Goal: Task Accomplishment & Management: Manage account settings

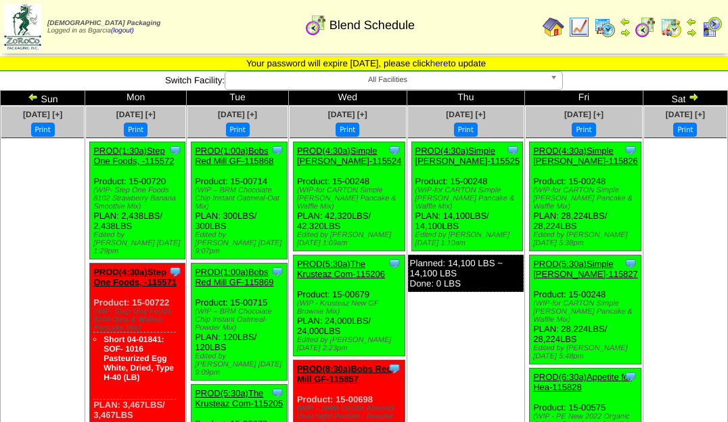
click at [37, 97] on img at bounding box center [33, 96] width 11 height 11
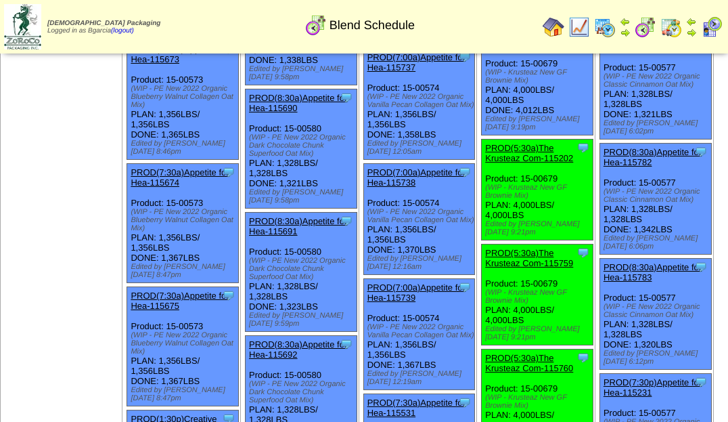
scroll to position [1652, 0]
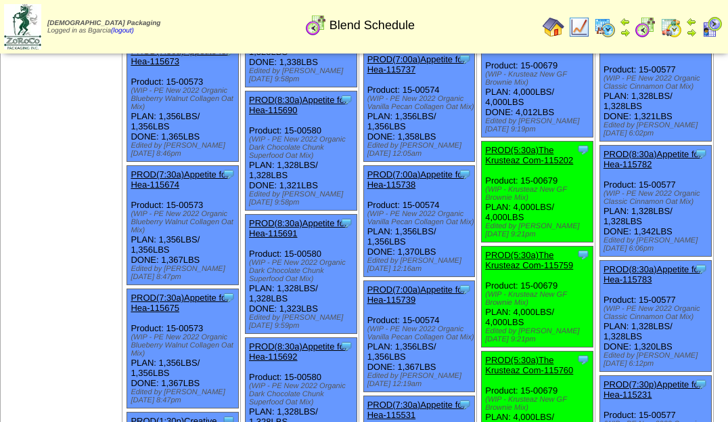
click at [485, 50] on link "PROD(5:00a)The Krusteaz Com-115758" at bounding box center [529, 40] width 88 height 20
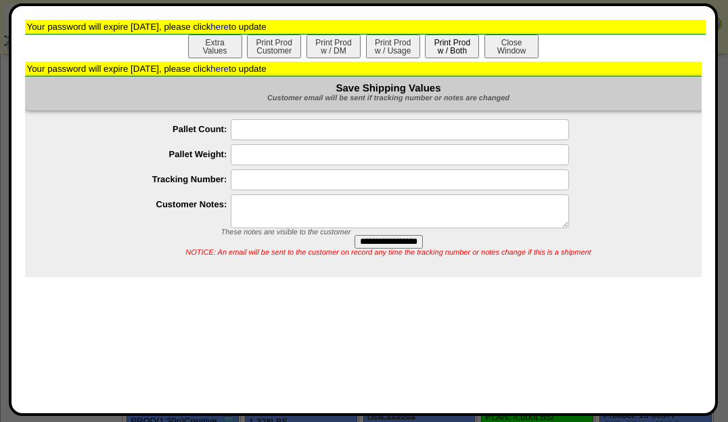
click at [451, 41] on button "Print Prod w / Both" at bounding box center [452, 47] width 54 height 24
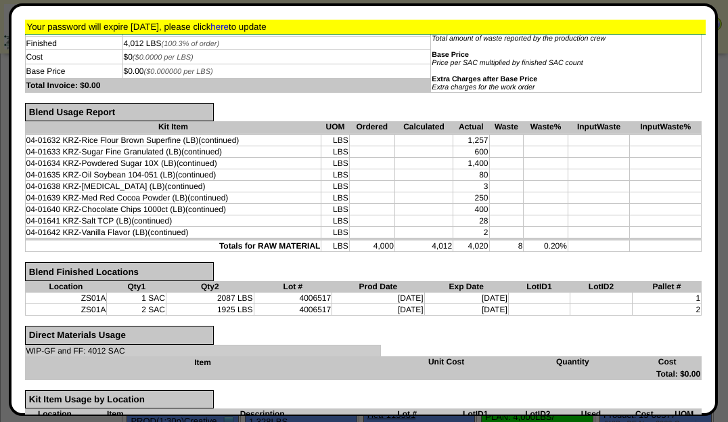
scroll to position [0, 0]
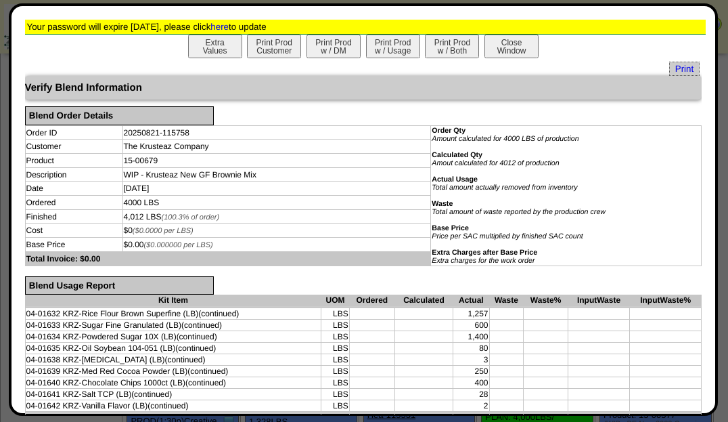
click at [501, 60] on div "Extra Values Print Prod Customer Print Prod w / DM Print Prod w / Usage Print P…" at bounding box center [363, 48] width 677 height 27
click at [505, 43] on button "Close Window" at bounding box center [511, 47] width 54 height 24
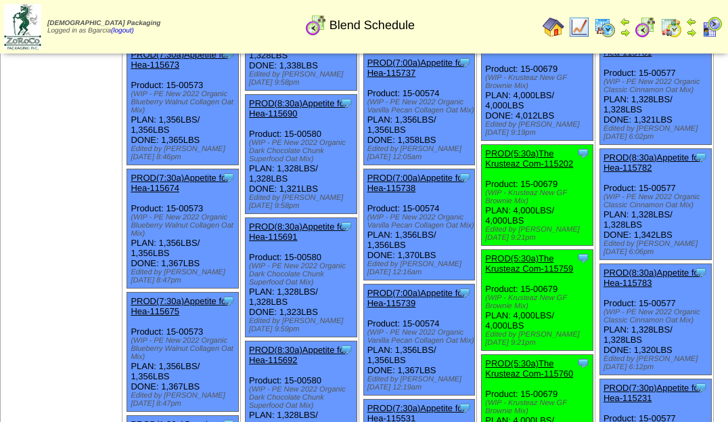
scroll to position [1648, 0]
click at [485, 168] on link "PROD(5:30a)The Krusteaz Com-115202" at bounding box center [529, 158] width 88 height 20
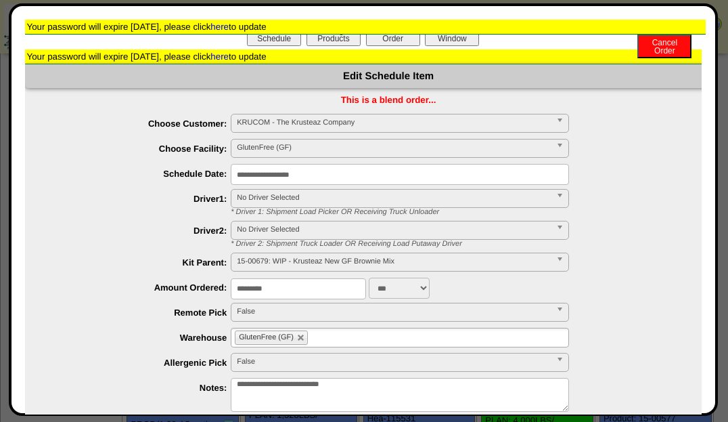
scroll to position [0, 0]
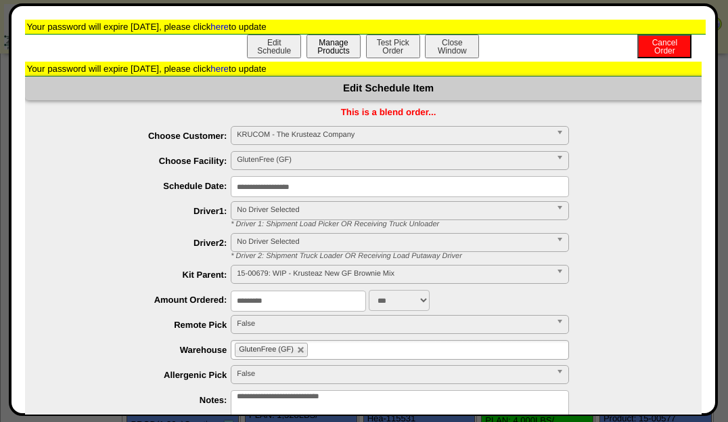
click at [342, 53] on button "Manage Products" at bounding box center [333, 47] width 54 height 24
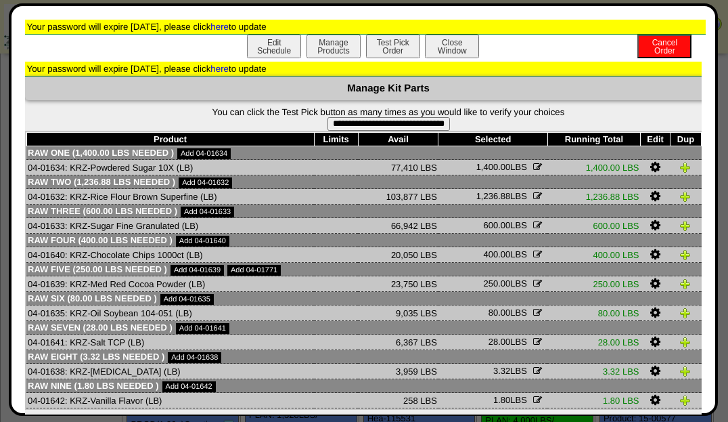
scroll to position [45, 0]
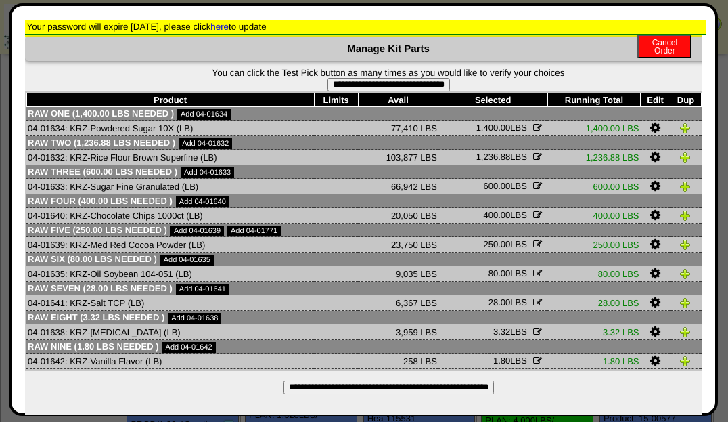
click at [384, 91] on div "Product Limits Avail Selected Running Total Edit Dup Delete Raw One (1,400.00 L…" at bounding box center [386, 230] width 723 height 279
click at [380, 81] on input "**********" at bounding box center [388, 85] width 122 height 14
type input "**********"
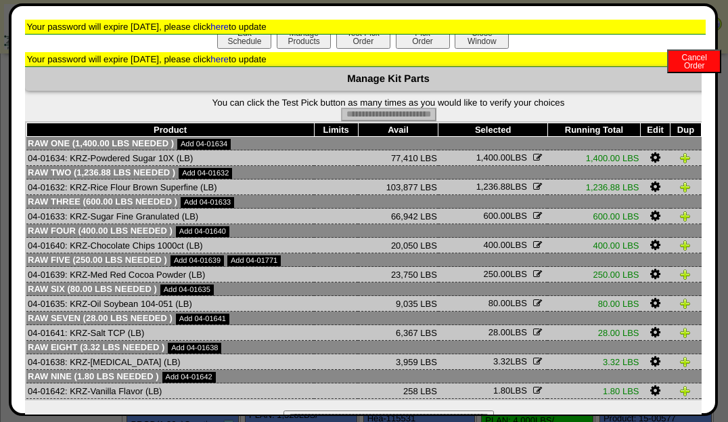
scroll to position [0, 0]
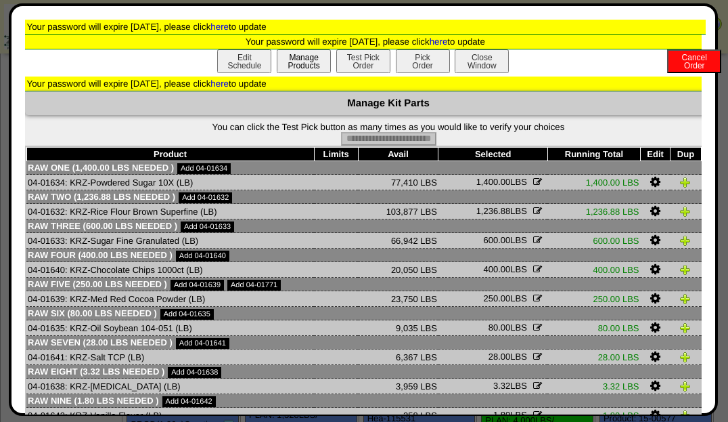
click at [310, 65] on button "Manage Products" at bounding box center [304, 61] width 54 height 24
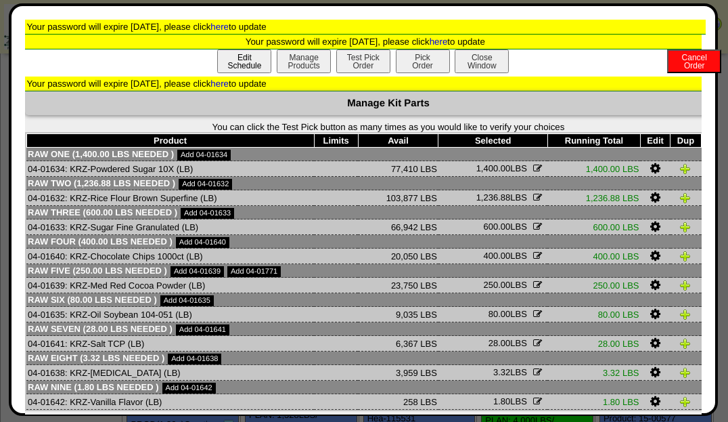
click at [260, 52] on button "Edit Schedule" at bounding box center [244, 61] width 54 height 24
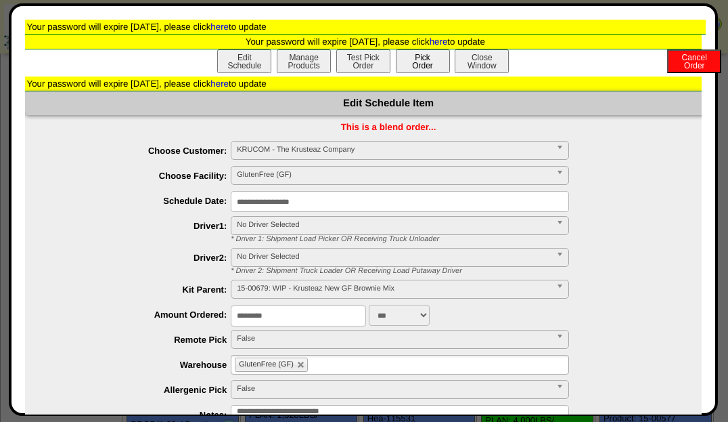
click at [421, 60] on button "Pick Order" at bounding box center [423, 61] width 54 height 24
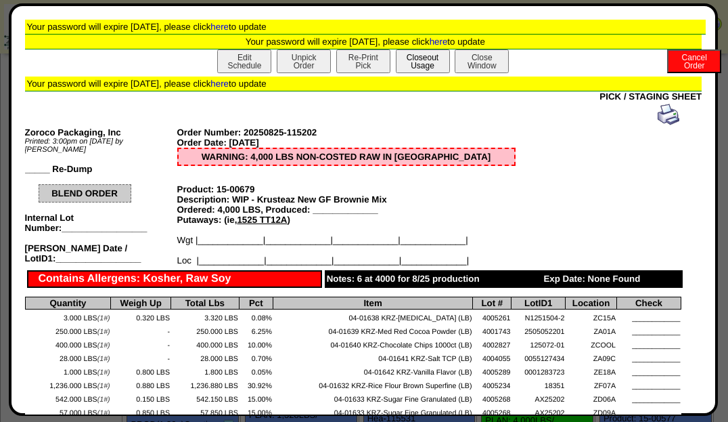
click at [426, 64] on button "Closeout Usage" at bounding box center [423, 61] width 54 height 24
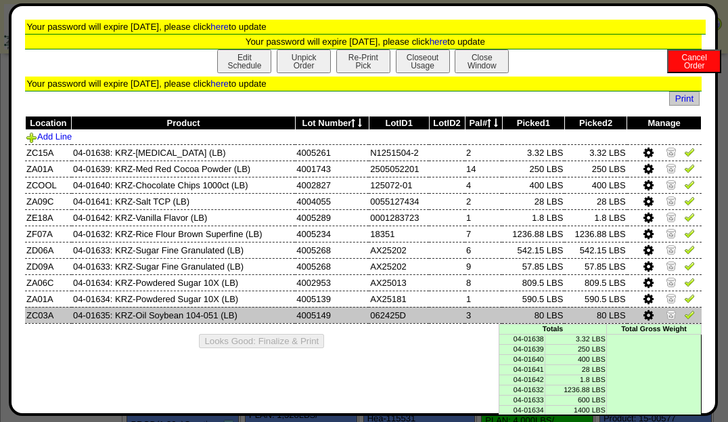
click at [680, 307] on td at bounding box center [664, 314] width 74 height 16
click at [684, 314] on img at bounding box center [689, 314] width 11 height 11
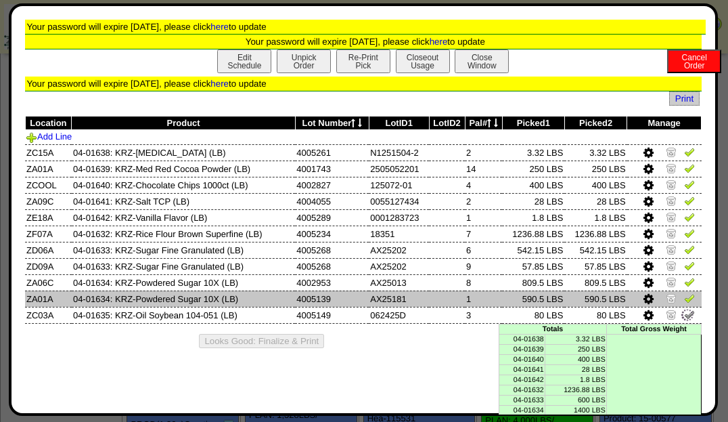
click at [684, 300] on img at bounding box center [689, 297] width 11 height 11
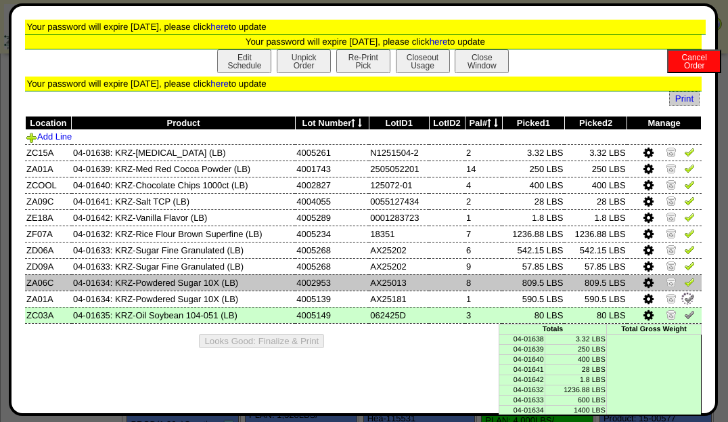
click at [684, 277] on img at bounding box center [689, 281] width 11 height 11
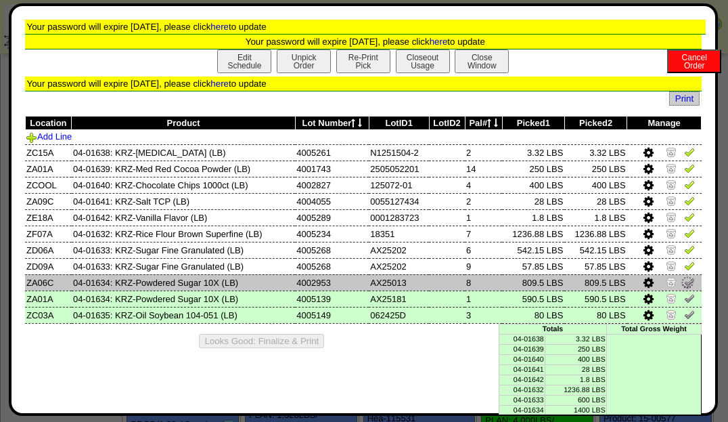
click at [681, 277] on img at bounding box center [687, 282] width 15 height 15
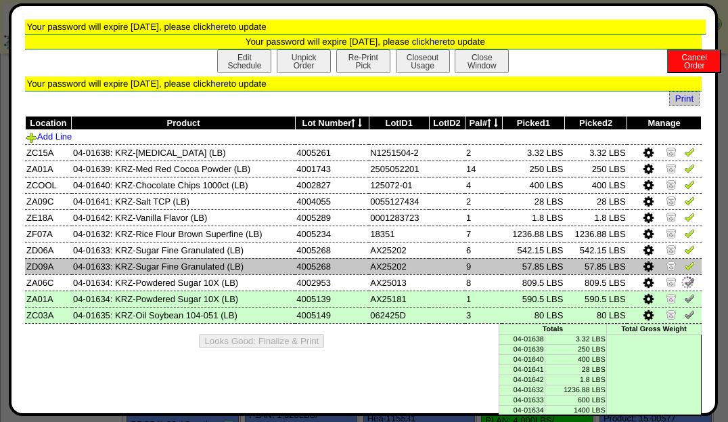
click at [684, 271] on link at bounding box center [689, 268] width 11 height 10
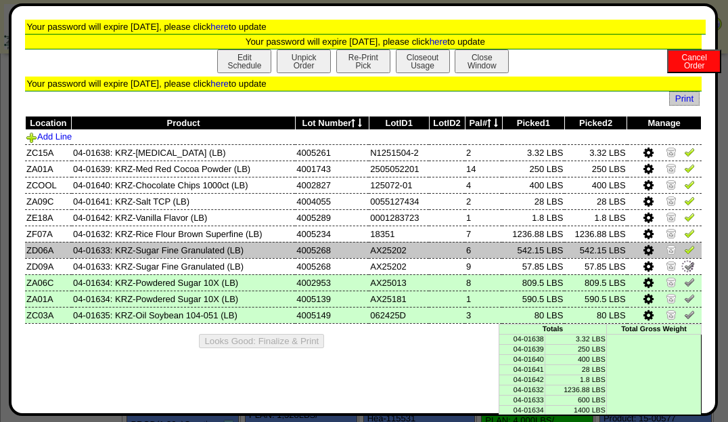
click at [684, 254] on link at bounding box center [689, 251] width 11 height 10
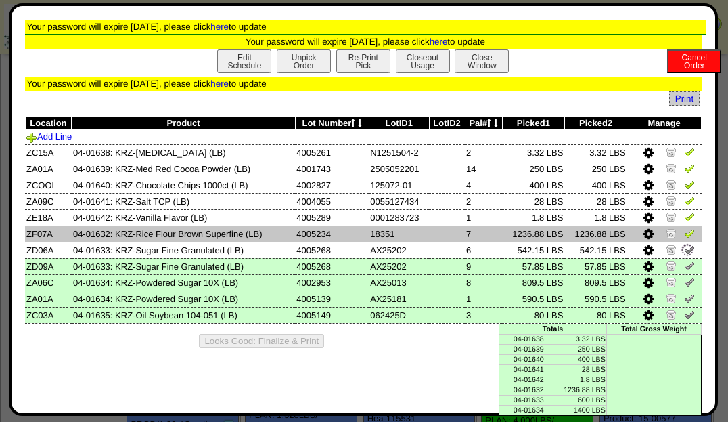
click at [684, 232] on img at bounding box center [689, 232] width 11 height 11
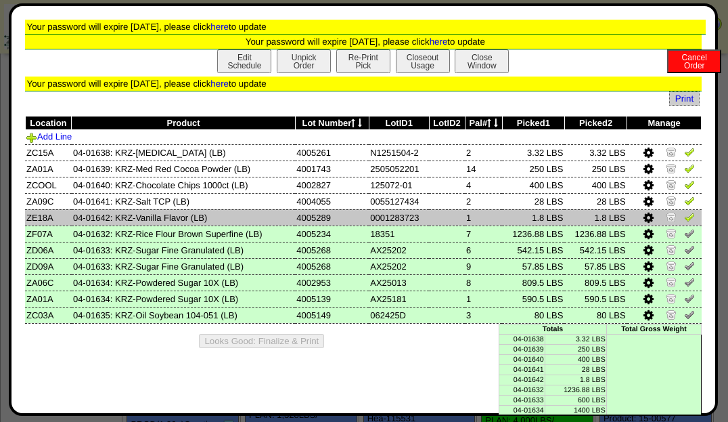
click at [682, 223] on td at bounding box center [664, 217] width 74 height 16
click at [684, 211] on img at bounding box center [689, 216] width 11 height 11
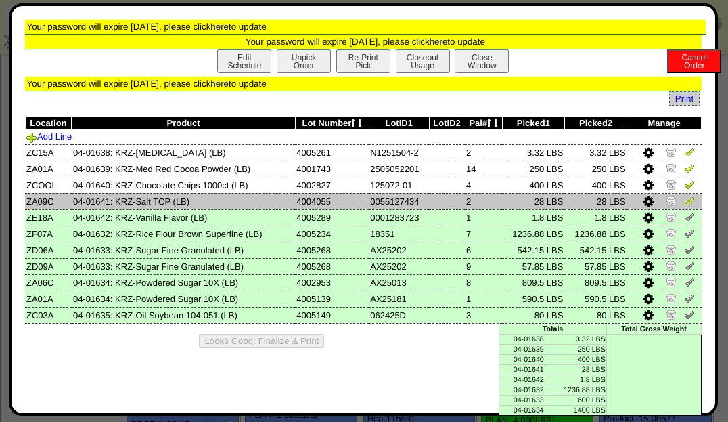
click at [684, 195] on img at bounding box center [689, 200] width 11 height 11
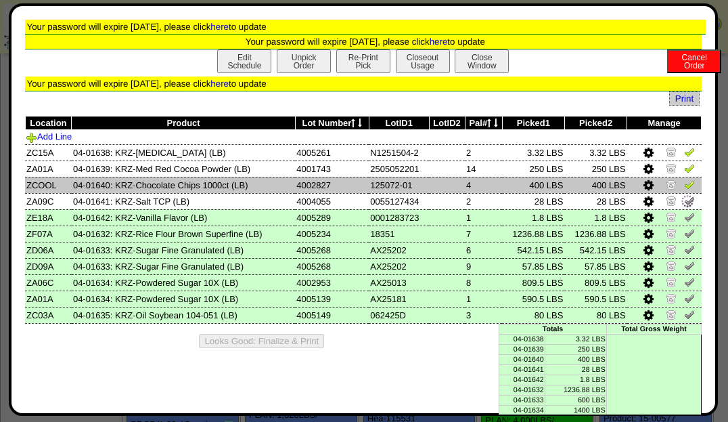
click at [684, 181] on img at bounding box center [689, 184] width 11 height 11
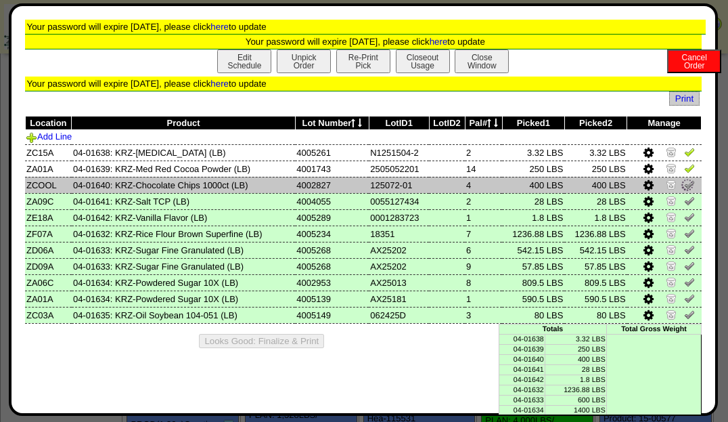
click at [683, 181] on img at bounding box center [687, 184] width 15 height 15
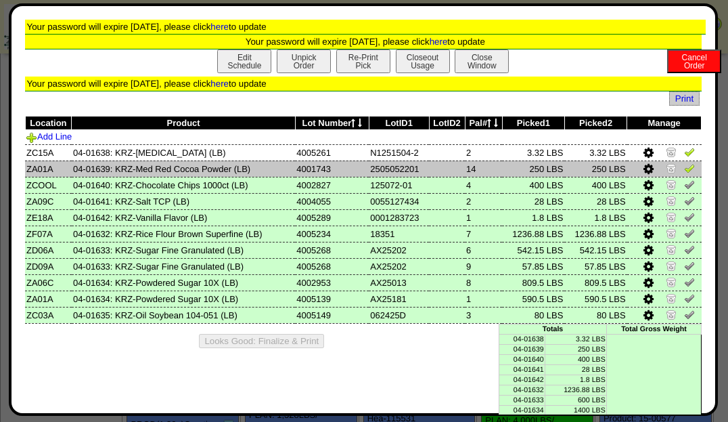
click at [684, 171] on img at bounding box center [689, 167] width 11 height 11
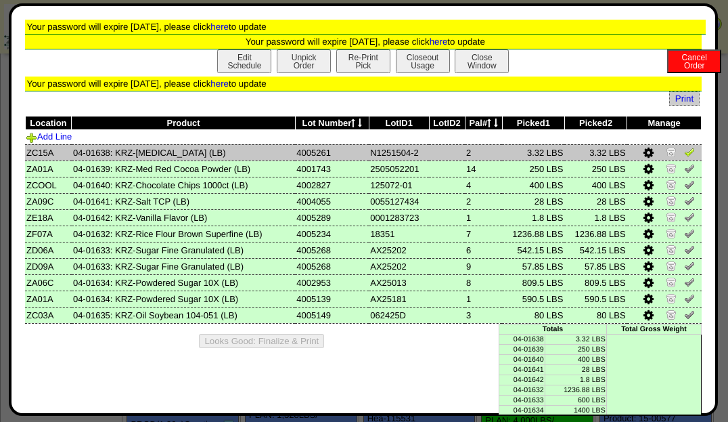
click at [684, 158] on link at bounding box center [689, 154] width 11 height 10
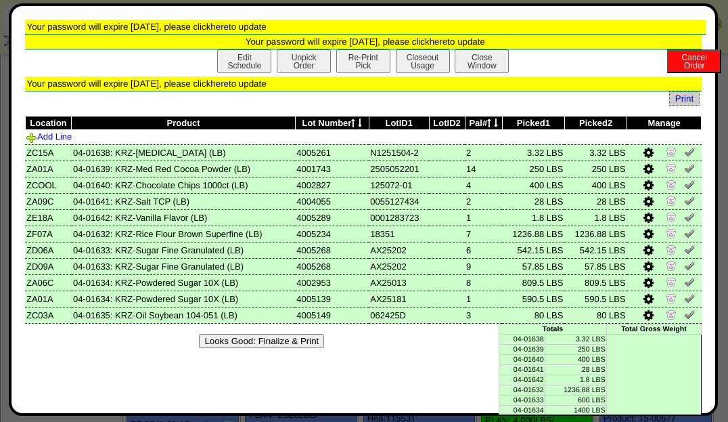
click at [290, 336] on button "Looks Good: Finalize & Print" at bounding box center [261, 341] width 125 height 14
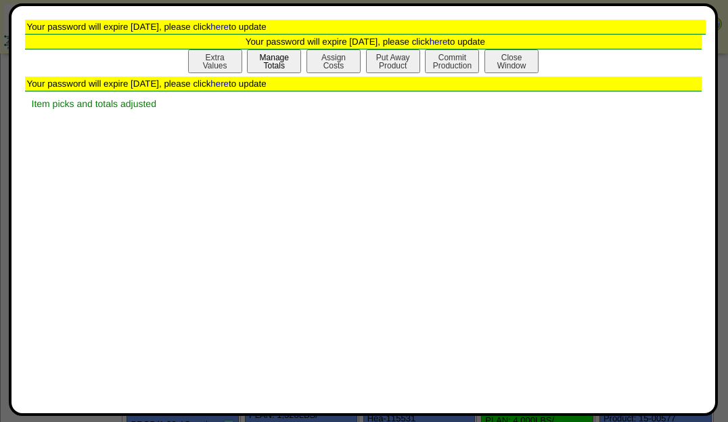
click at [292, 59] on button "Manage Totals" at bounding box center [274, 61] width 54 height 24
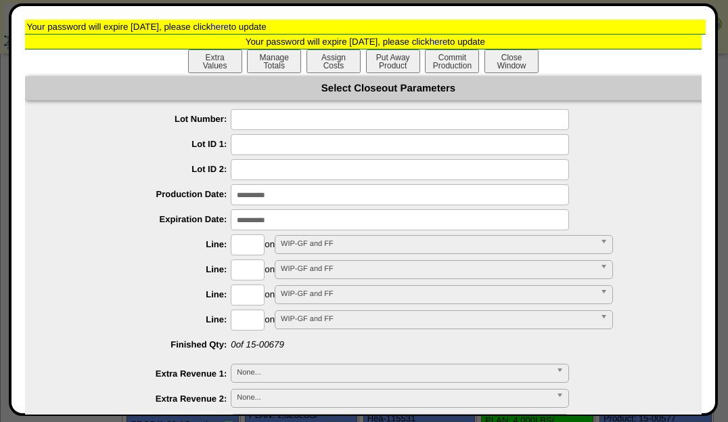
click at [267, 116] on input "text" at bounding box center [400, 119] width 338 height 21
type input "*******"
click at [273, 192] on input "input" at bounding box center [400, 194] width 338 height 21
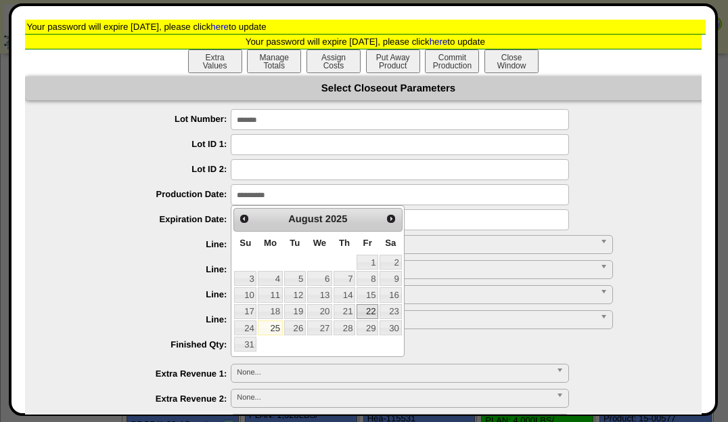
click at [365, 311] on link "22" at bounding box center [368, 311] width 22 height 15
type input "**********"
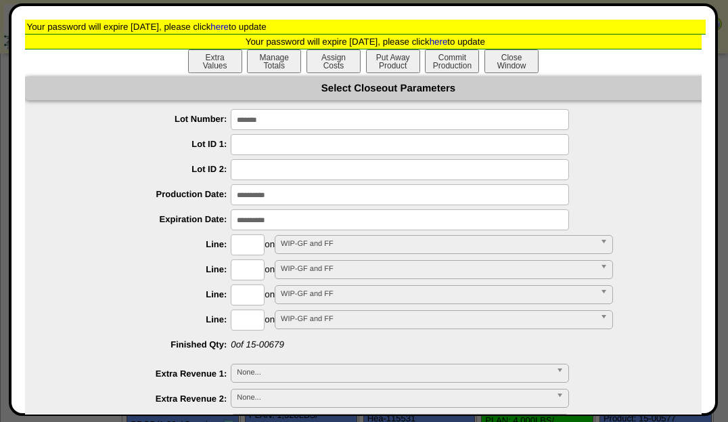
click at [284, 221] on input "input" at bounding box center [400, 219] width 338 height 21
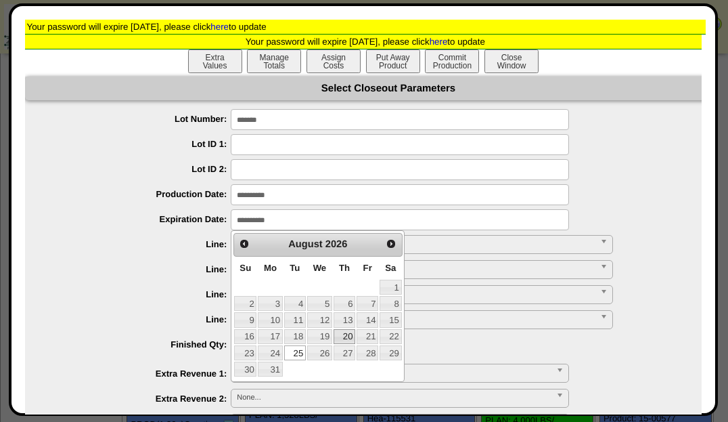
click at [341, 330] on link "20" at bounding box center [345, 336] width 22 height 15
type input "**********"
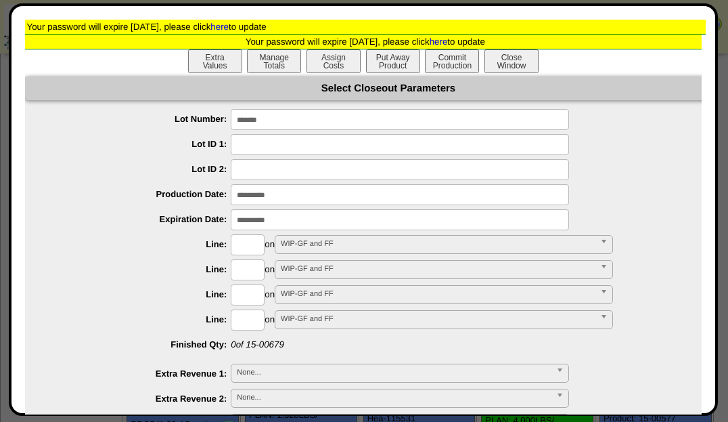
click at [268, 192] on input "input" at bounding box center [400, 194] width 338 height 21
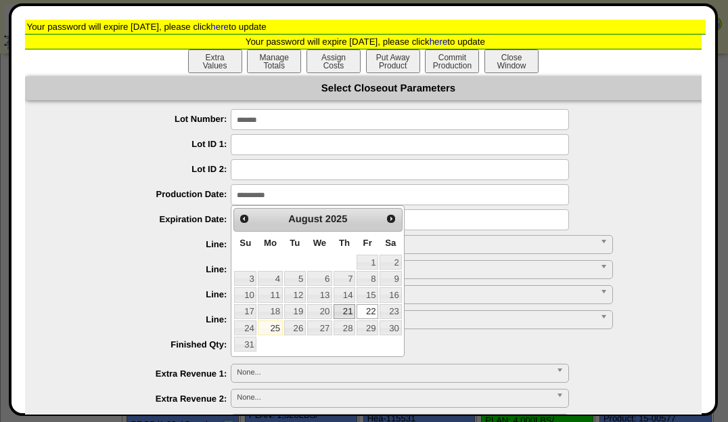
click at [343, 311] on link "21" at bounding box center [345, 311] width 22 height 15
type input "**********"
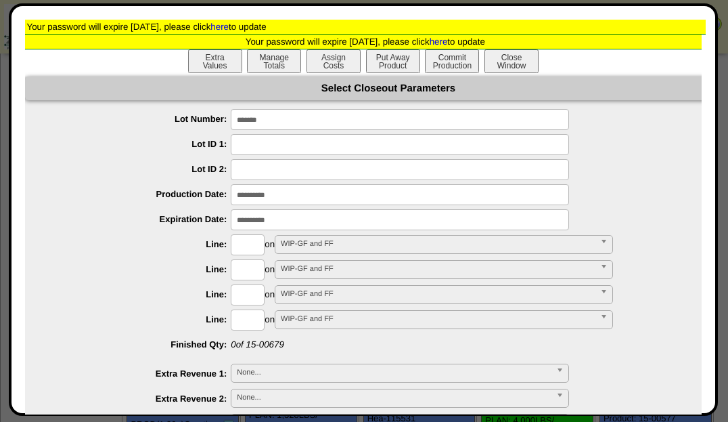
click at [287, 230] on ul "**********" at bounding box center [388, 390] width 727 height 563
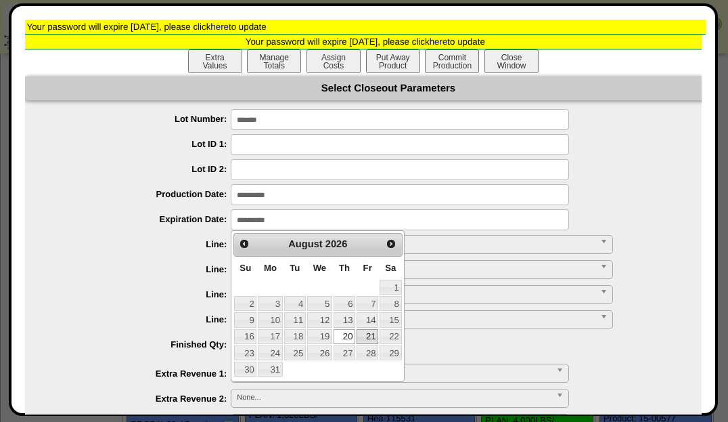
click at [363, 339] on link "21" at bounding box center [368, 336] width 22 height 15
type input "**********"
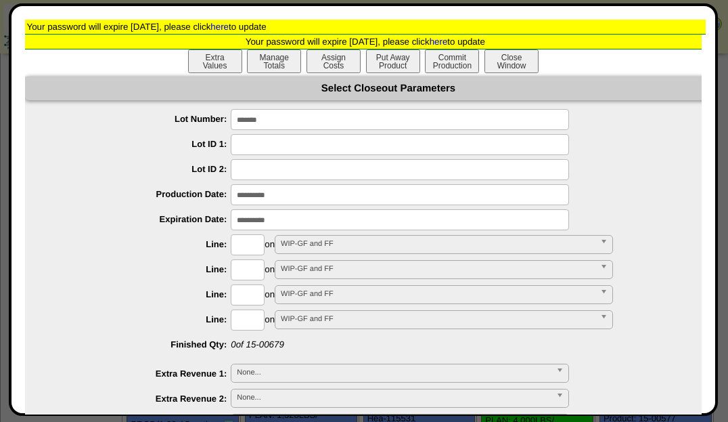
click at [253, 244] on input "text" at bounding box center [248, 244] width 34 height 21
type input "****"
type input "*********"
click at [380, 53] on button "Put Away Product" at bounding box center [393, 61] width 54 height 24
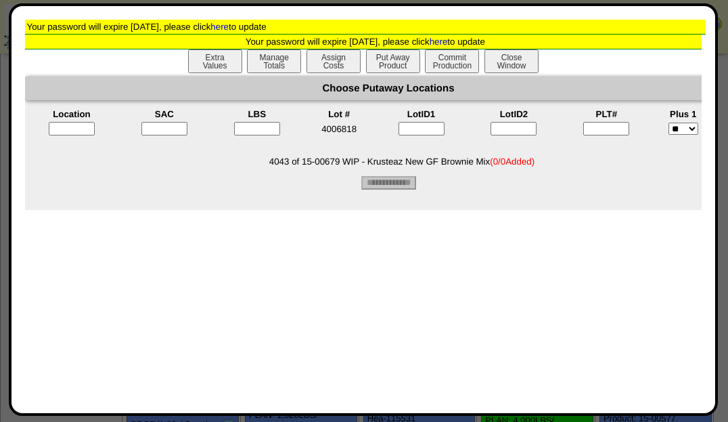
click at [602, 131] on input"] "text" at bounding box center [606, 129] width 46 height 14
type input"] "*"
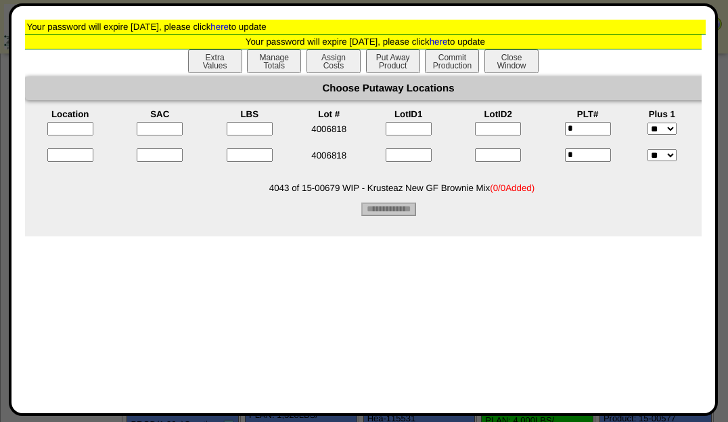
scroll to position [0, 50]
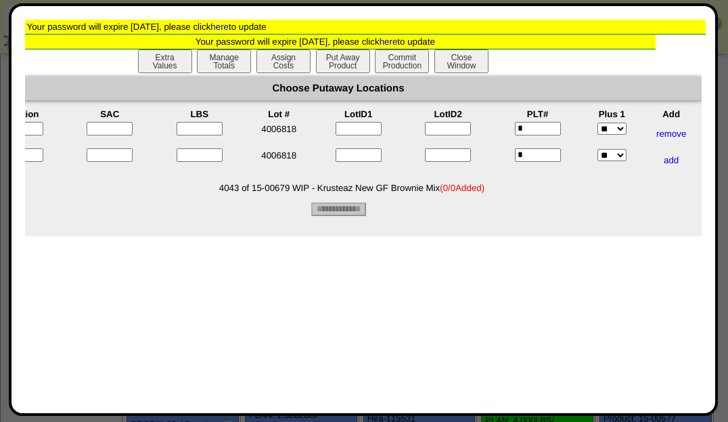
click at [30, 133] on input "text" at bounding box center [20, 129] width 46 height 14
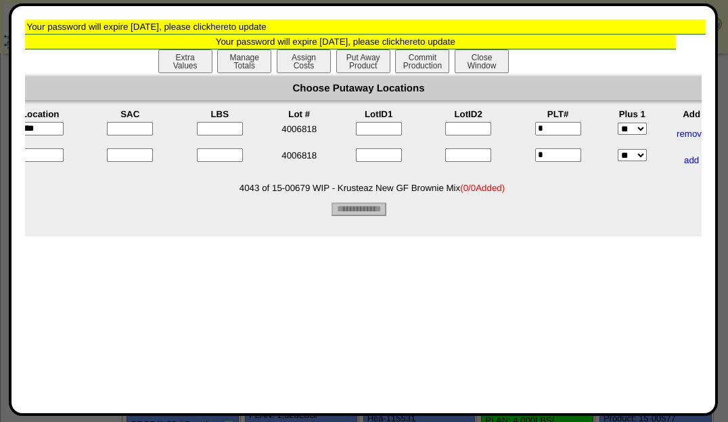
type input "*****"
click at [30, 150] on tbody "***** 4006818 * ** *** remove * **" at bounding box center [359, 146] width 725 height 51
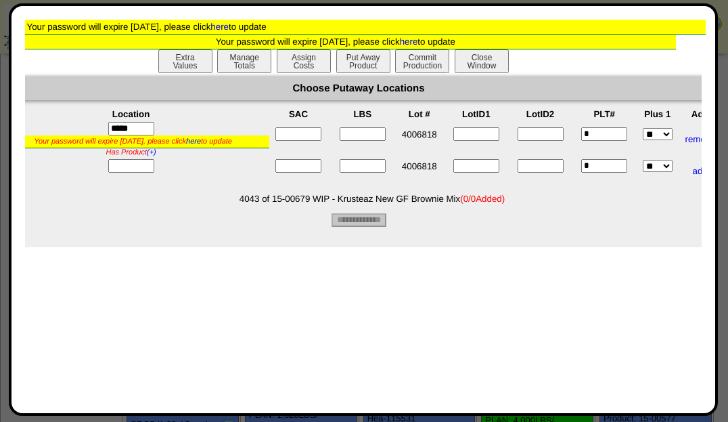
click at [31, 161] on td at bounding box center [131, 170] width 269 height 25
drag, startPoint x: 31, startPoint y: 161, endPoint x: 139, endPoint y: 173, distance: 108.9
click at [139, 173] on input "text" at bounding box center [131, 167] width 46 height 14
type input "*****"
click at [308, 130] on input"] "text" at bounding box center [298, 134] width 46 height 14
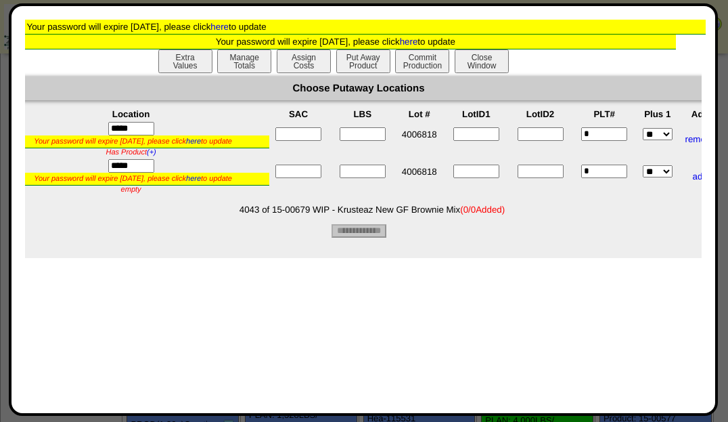
type input"] "*"
click at [321, 172] on input"] "text" at bounding box center [298, 171] width 46 height 14
type input"] "*"
click at [369, 133] on input"] "text" at bounding box center [363, 134] width 46 height 14
type input"] "****"
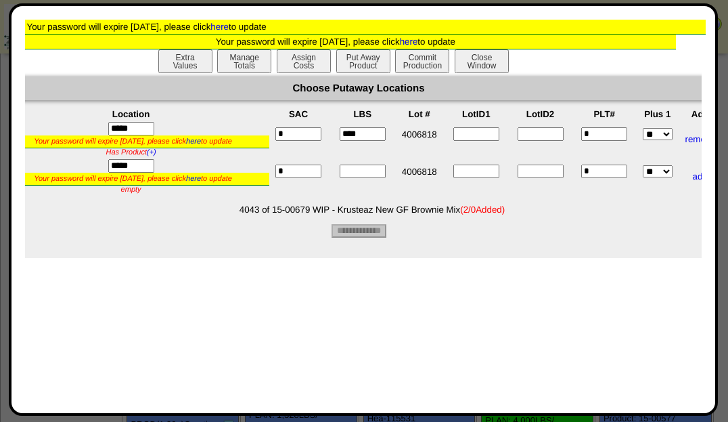
click at [363, 172] on input"] "text" at bounding box center [363, 171] width 46 height 14
type input"] "****"
click at [516, 214] on li "4043 of 15-00679 WIP - Krusteaz New GF Brownie Mix ( 2/2035 Added)" at bounding box center [372, 209] width 700 height 10
click at [386, 236] on input "**********" at bounding box center [359, 231] width 55 height 14
type input "*********"
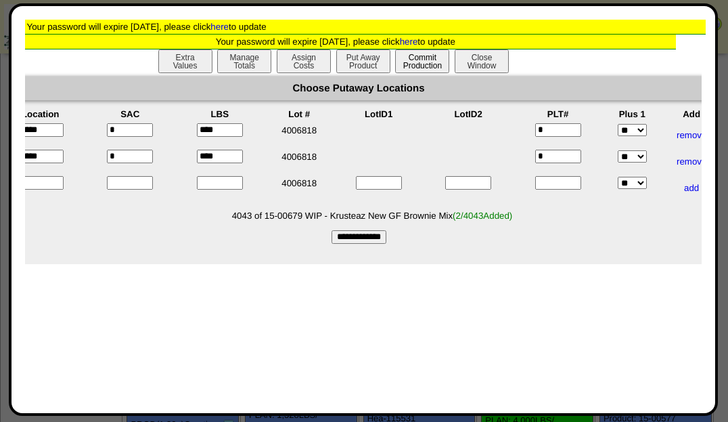
click at [438, 58] on button "Commit Production" at bounding box center [422, 61] width 54 height 24
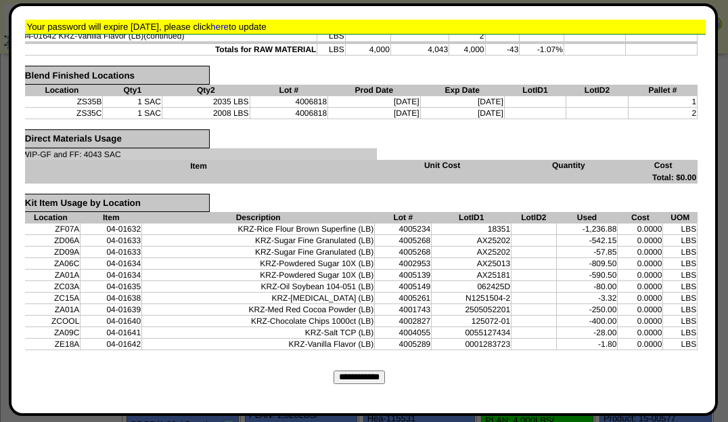
scroll to position [386, 4]
click at [359, 372] on input "**********" at bounding box center [359, 377] width 51 height 14
type input "*********"
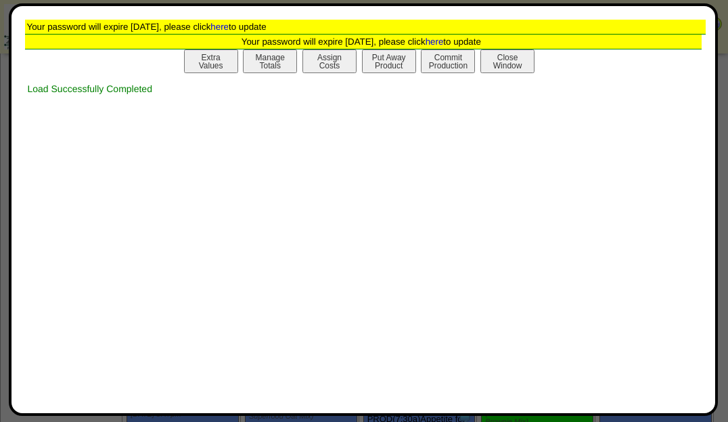
scroll to position [1637, 0]
click at [437, 64] on button "Print Prod w / Both" at bounding box center [448, 61] width 54 height 24
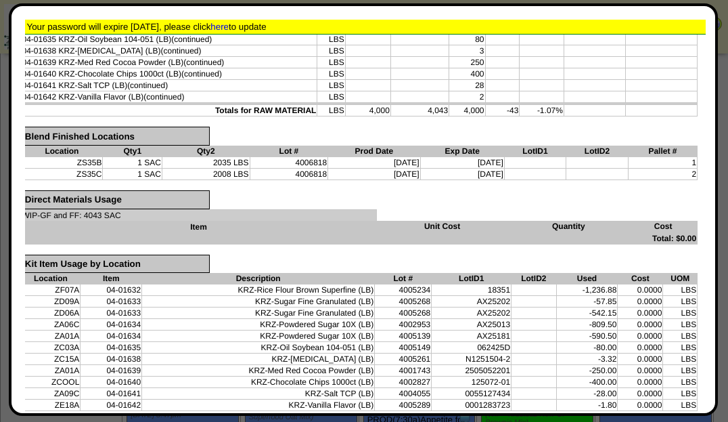
scroll to position [0, 4]
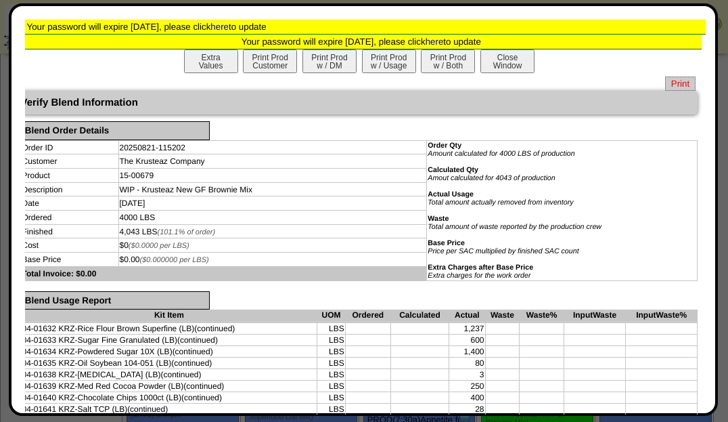
click at [666, 85] on span "Print" at bounding box center [680, 83] width 30 height 14
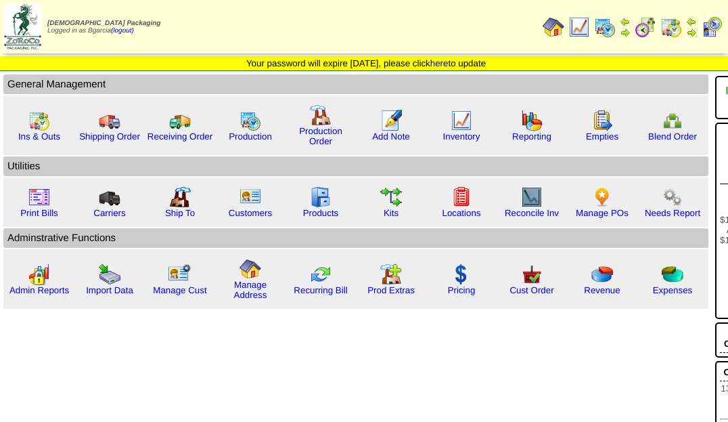
click at [646, 24] on img at bounding box center [646, 27] width 22 height 22
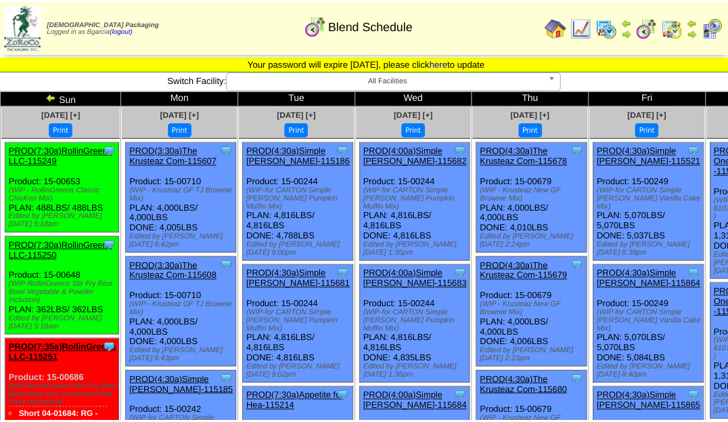
scroll to position [1637, 0]
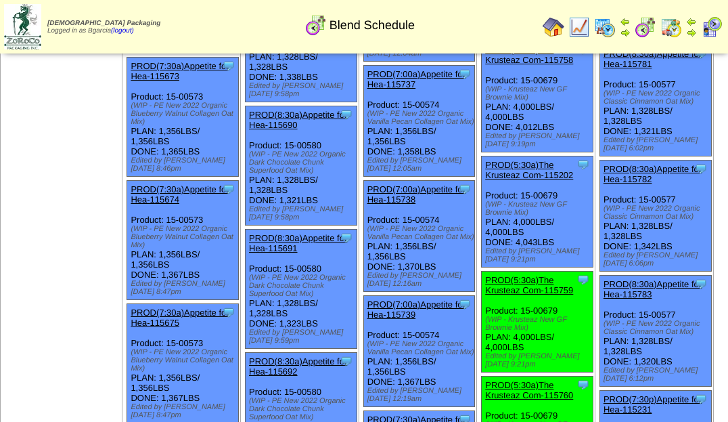
click at [485, 295] on link "PROD(5:30a)The Krusteaz Com-115759" at bounding box center [529, 285] width 88 height 20
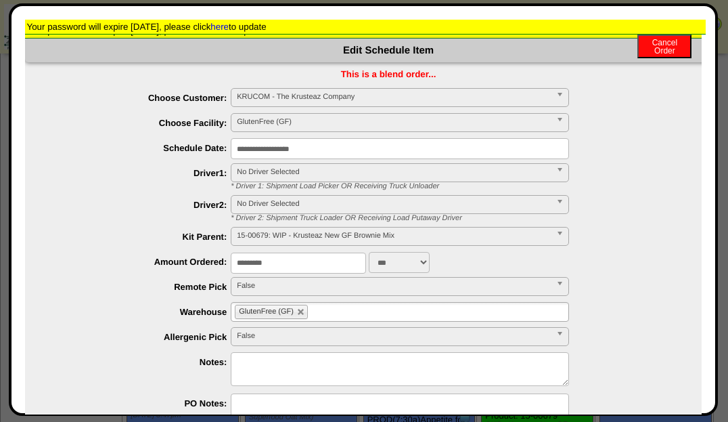
scroll to position [0, 0]
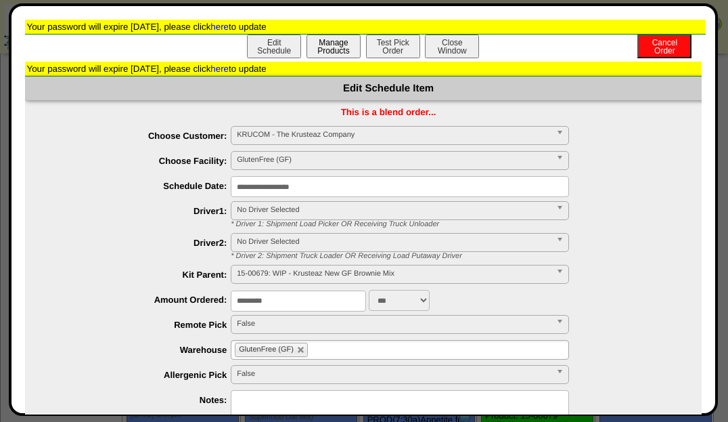
click at [327, 54] on button "Manage Products" at bounding box center [333, 47] width 54 height 24
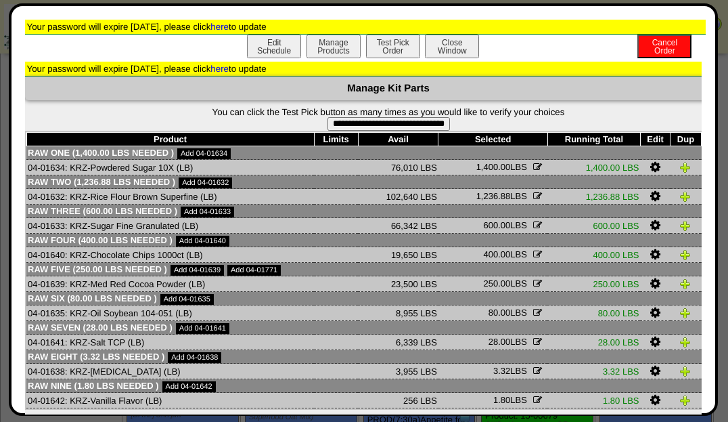
click at [359, 110] on form "**********" at bounding box center [388, 119] width 727 height 24
click at [359, 122] on input "**********" at bounding box center [388, 124] width 122 height 14
type input "**********"
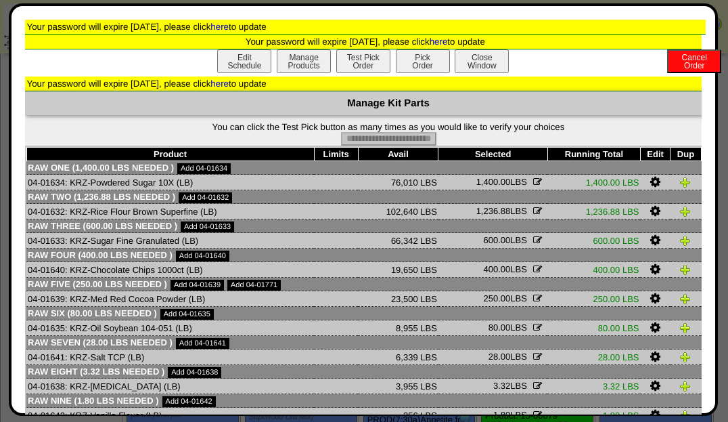
click at [396, 55] on button "Pick Order" at bounding box center [423, 61] width 54 height 24
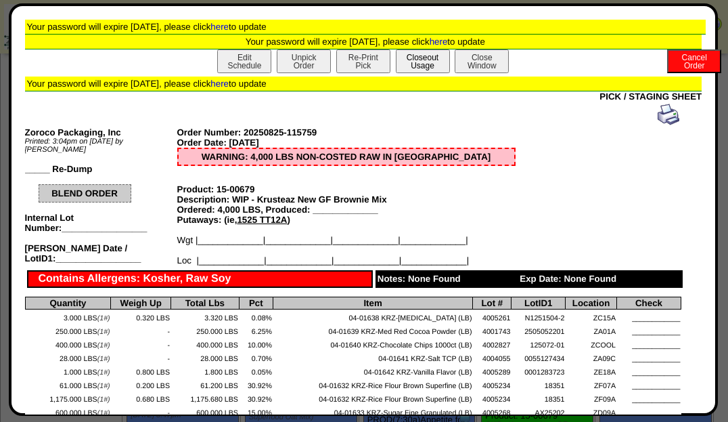
click at [405, 68] on button "Closeout Usage" at bounding box center [423, 61] width 54 height 24
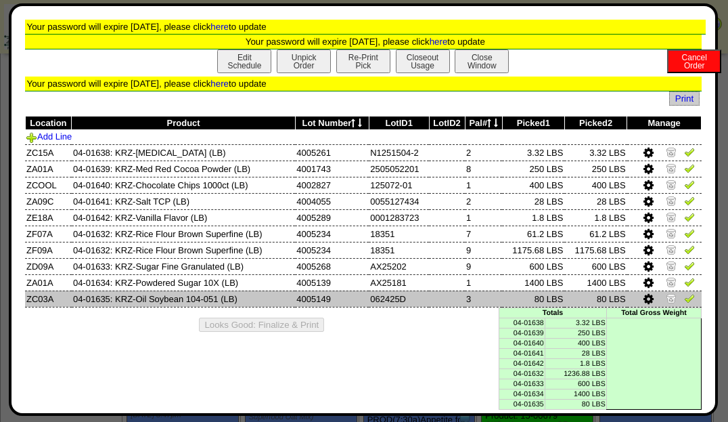
click at [684, 298] on img at bounding box center [689, 297] width 11 height 11
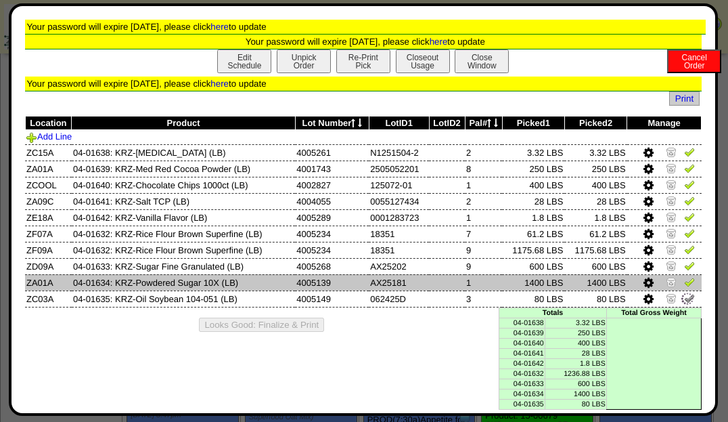
click at [684, 286] on img at bounding box center [689, 281] width 11 height 11
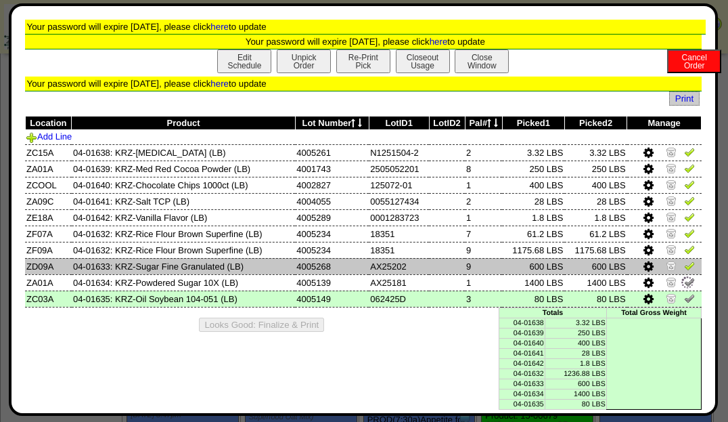
click at [684, 267] on img at bounding box center [689, 265] width 11 height 11
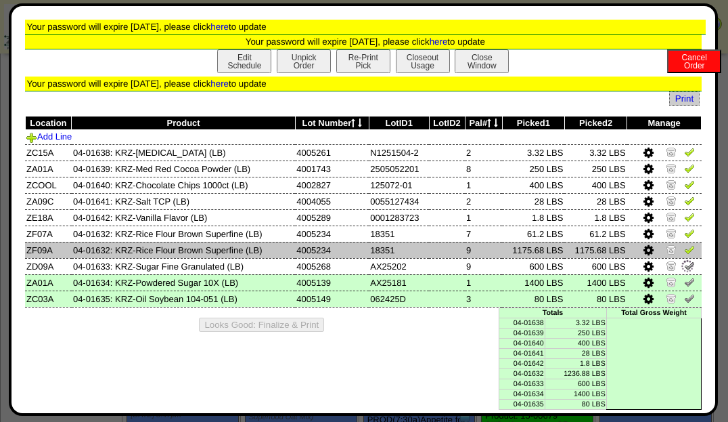
click at [684, 251] on img at bounding box center [689, 249] width 11 height 11
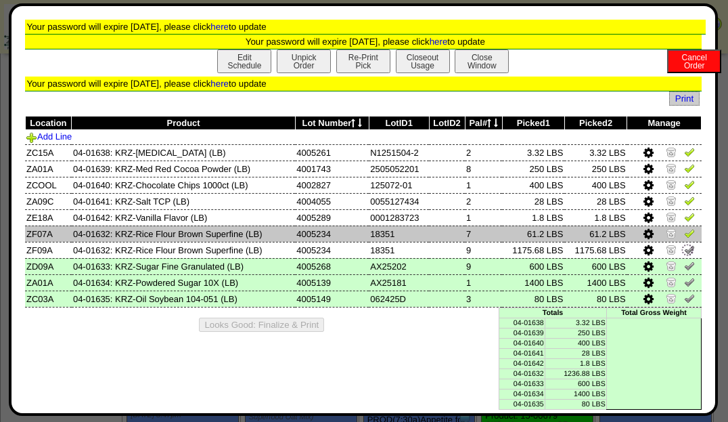
click at [684, 227] on img at bounding box center [689, 232] width 11 height 11
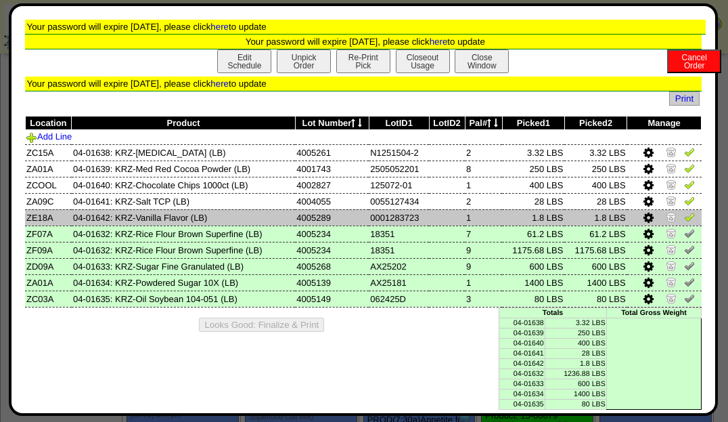
click at [684, 211] on img at bounding box center [689, 216] width 11 height 11
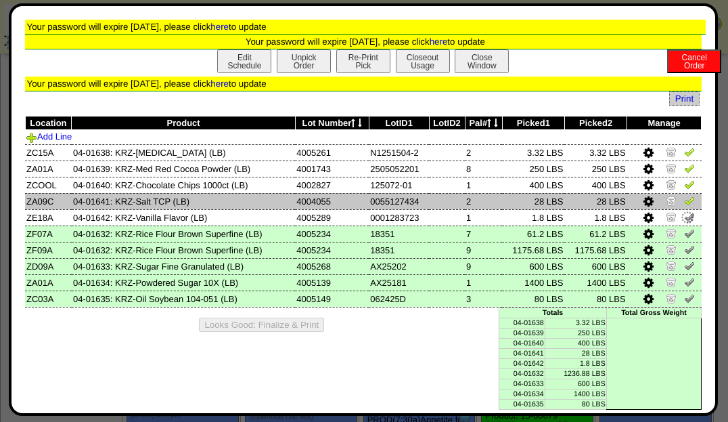
click at [684, 203] on img at bounding box center [689, 200] width 11 height 11
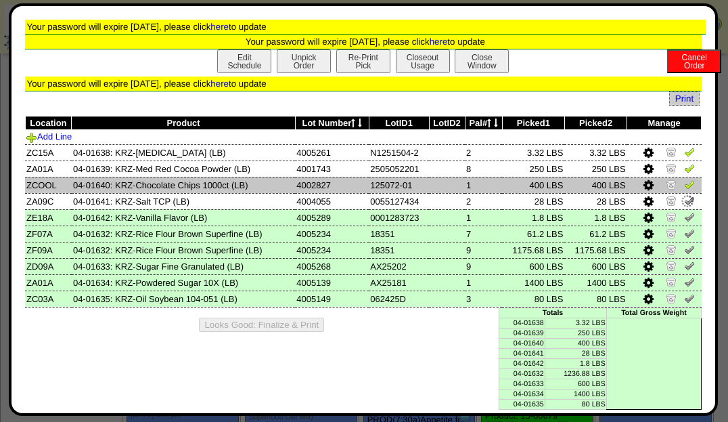
click at [685, 189] on link at bounding box center [689, 186] width 11 height 10
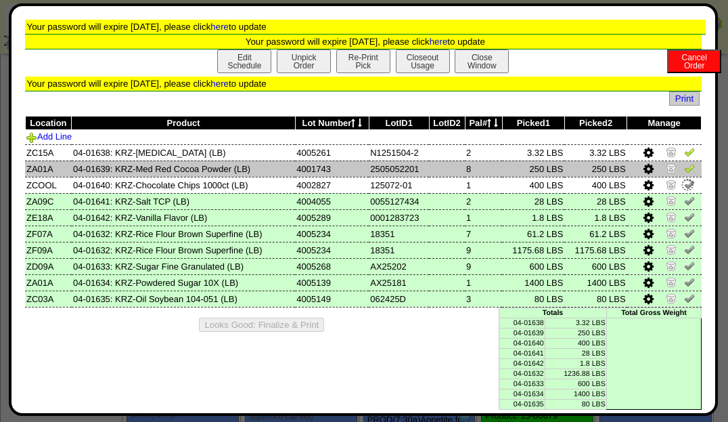
click at [685, 173] on link at bounding box center [689, 170] width 11 height 10
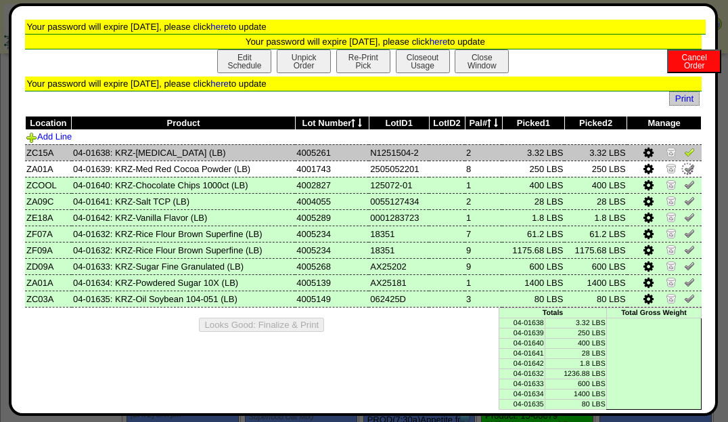
click at [682, 158] on td at bounding box center [664, 152] width 74 height 16
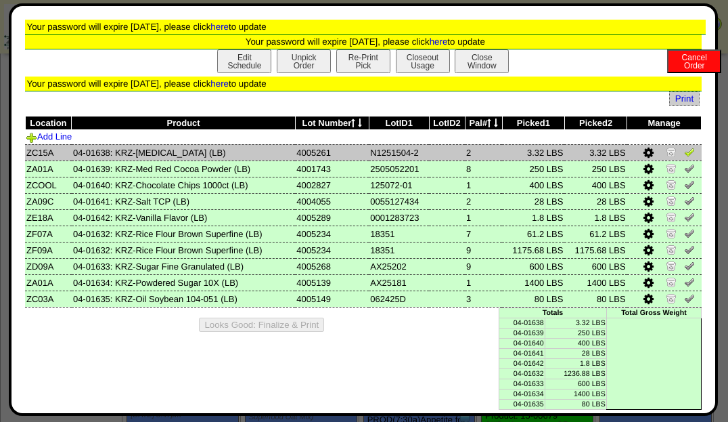
click at [684, 157] on link at bounding box center [689, 154] width 11 height 10
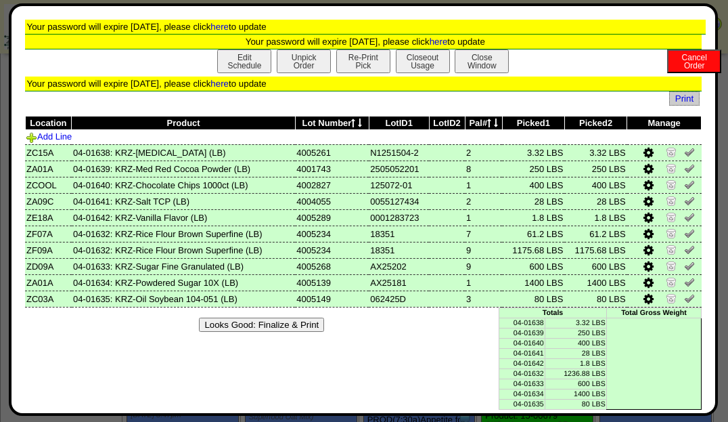
click at [296, 321] on button "Looks Good: Finalize & Print" at bounding box center [261, 324] width 125 height 14
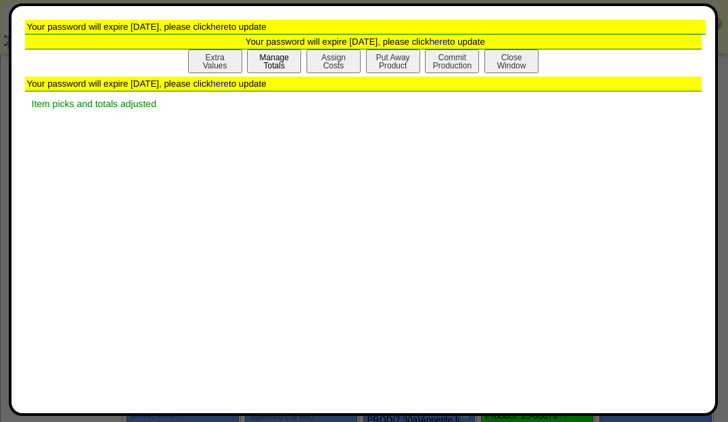
click at [294, 60] on button "Manage Totals" at bounding box center [274, 61] width 54 height 24
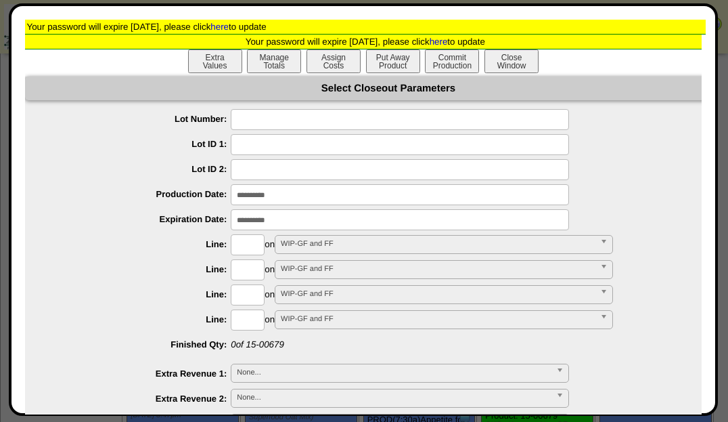
click at [272, 114] on input "text" at bounding box center [400, 119] width 338 height 21
type input "*******"
click at [266, 190] on input "input" at bounding box center [400, 194] width 338 height 21
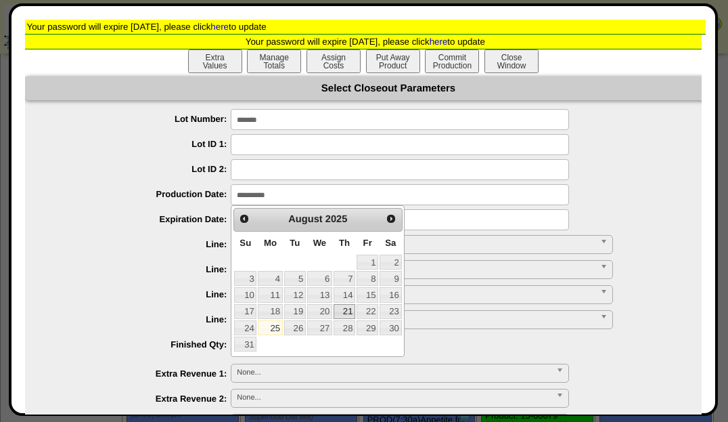
click at [350, 309] on link "21" at bounding box center [345, 311] width 22 height 15
type input "**********"
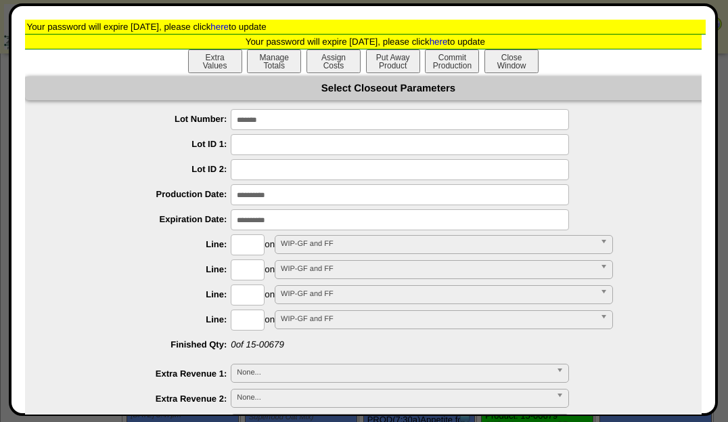
click at [279, 222] on input "input" at bounding box center [400, 219] width 338 height 21
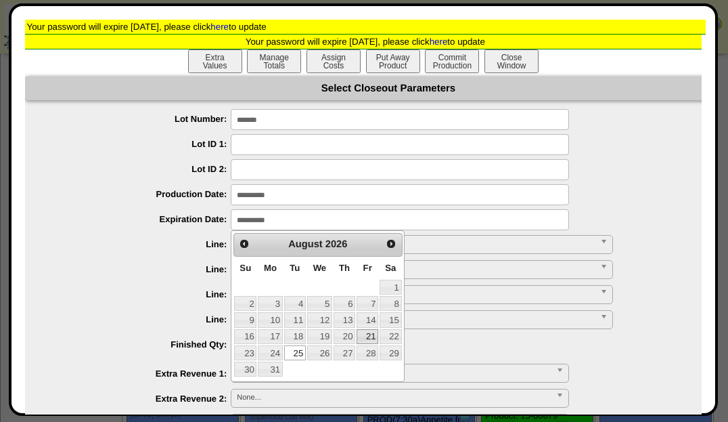
click at [366, 335] on link "21" at bounding box center [368, 336] width 22 height 15
type input "**********"
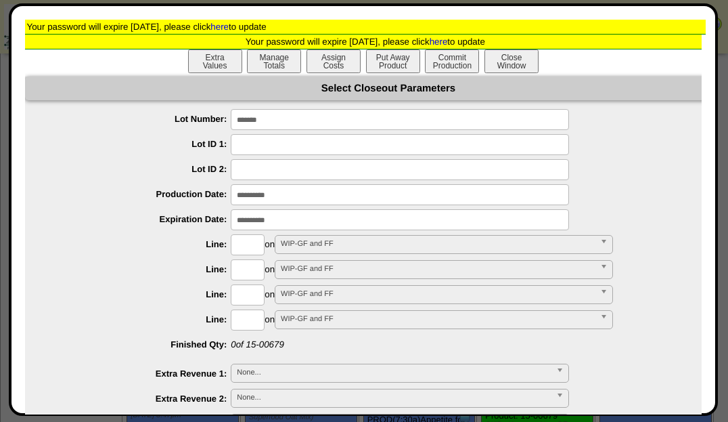
click at [246, 254] on input "text" at bounding box center [248, 244] width 34 height 21
type input "****"
type input "*********"
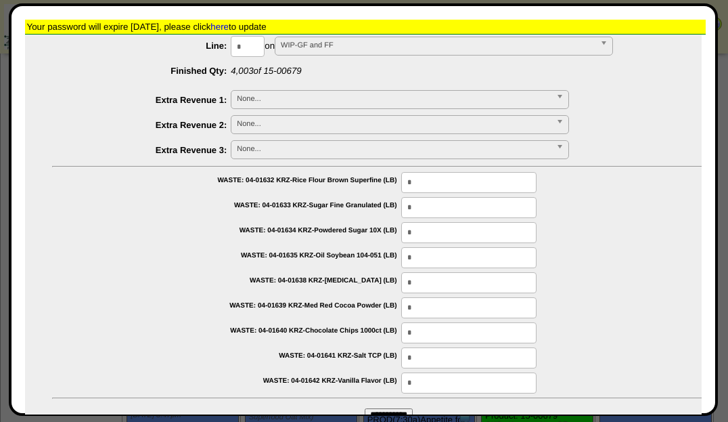
scroll to position [334, 0]
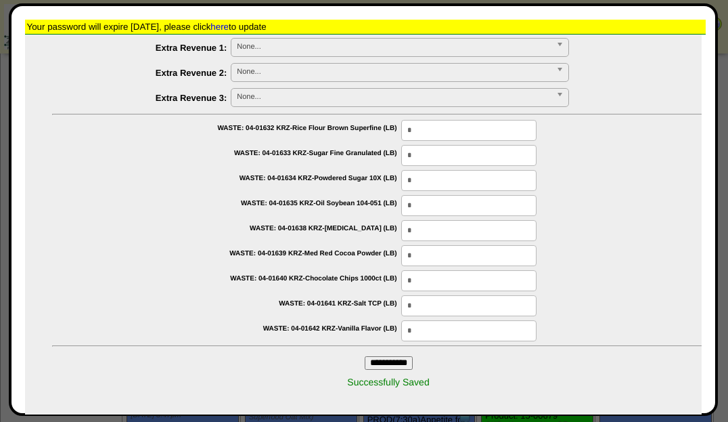
click at [380, 356] on input "**********" at bounding box center [389, 363] width 48 height 14
type input "*********"
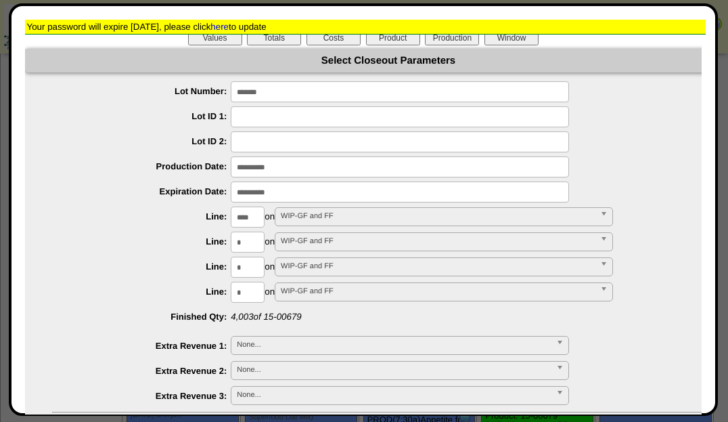
scroll to position [0, 0]
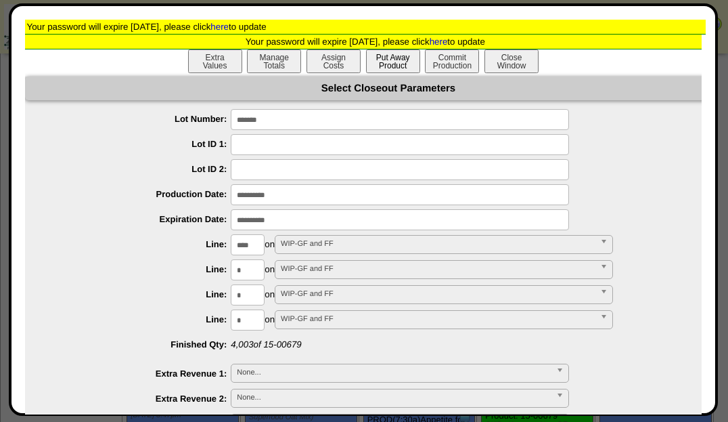
click at [395, 68] on button "Put Away Product" at bounding box center [393, 61] width 54 height 24
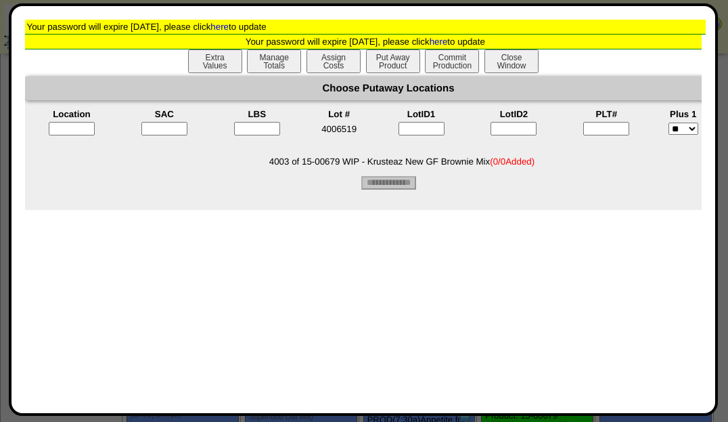
click at [599, 131] on input"] "text" at bounding box center [606, 129] width 46 height 14
type input"] "*"
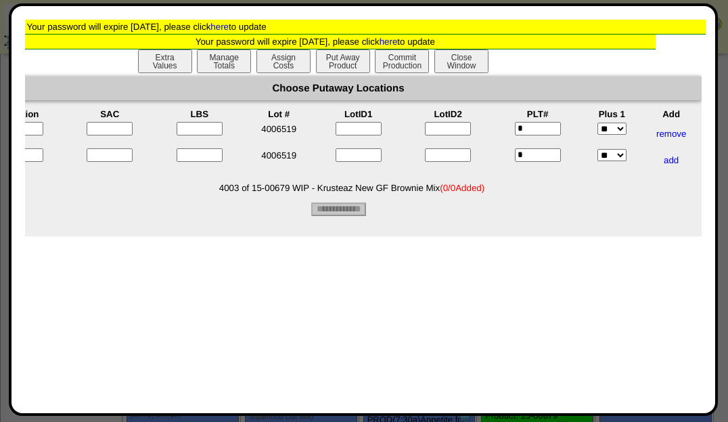
click at [34, 134] on input "text" at bounding box center [20, 129] width 46 height 14
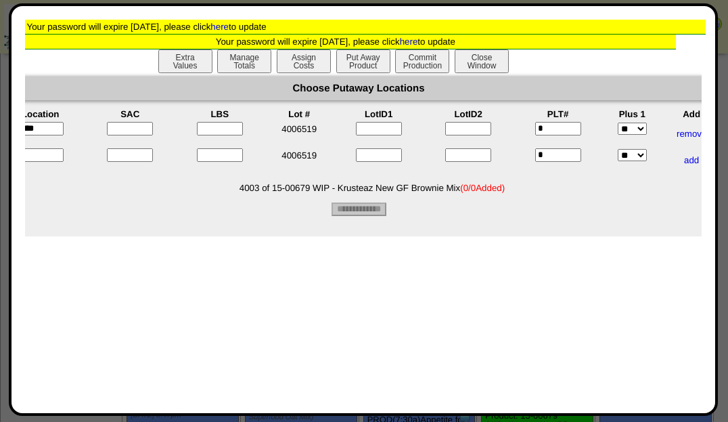
type input "*****"
click at [38, 150] on tbody "***** 4006519 * ** *** remove * **" at bounding box center [359, 146] width 725 height 51
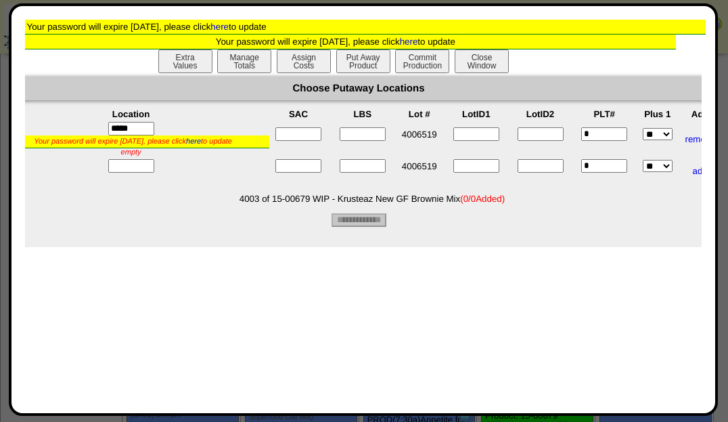
drag, startPoint x: 38, startPoint y: 150, endPoint x: 38, endPoint y: 158, distance: 8.1
click at [38, 156] on div "Your password will expire in 12 days, please click here to update empty" at bounding box center [131, 145] width 268 height 21
click at [144, 167] on input "text" at bounding box center [131, 167] width 46 height 14
type input "*****"
click at [304, 139] on input"] "text" at bounding box center [298, 134] width 46 height 14
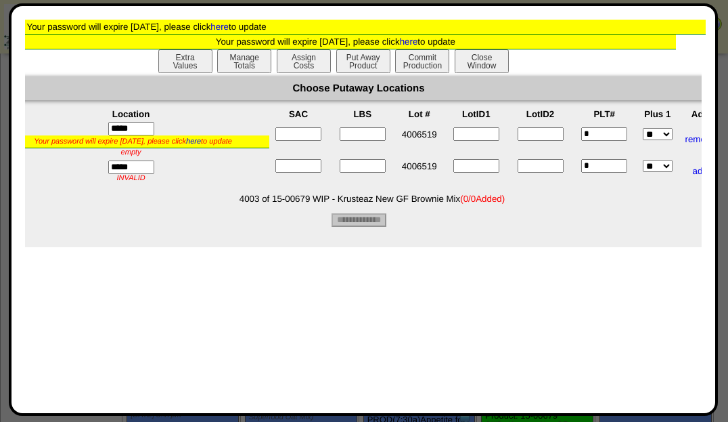
click at [304, 139] on input"] "text" at bounding box center [298, 134] width 46 height 14
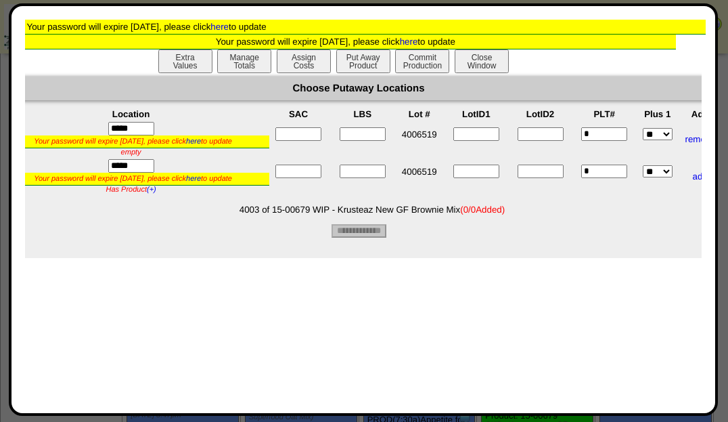
type input"] "*"
click at [311, 175] on input"] "text" at bounding box center [298, 171] width 46 height 14
type input"] "*"
click at [365, 139] on input"] "text" at bounding box center [363, 134] width 46 height 14
type input"] "****"
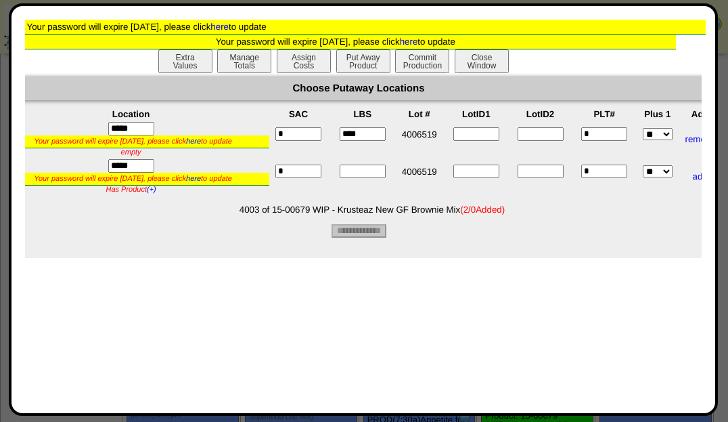
click at [366, 171] on input"] "text" at bounding box center [363, 171] width 46 height 14
type input"] "****"
click at [461, 223] on form "Choose Putaway Locations Location SAC LBS Lot # LotID1 LotID2 PLT# Plus 1 Add *…" at bounding box center [358, 156] width 727 height 161
click at [382, 237] on input "**********" at bounding box center [359, 231] width 55 height 14
type input "*********"
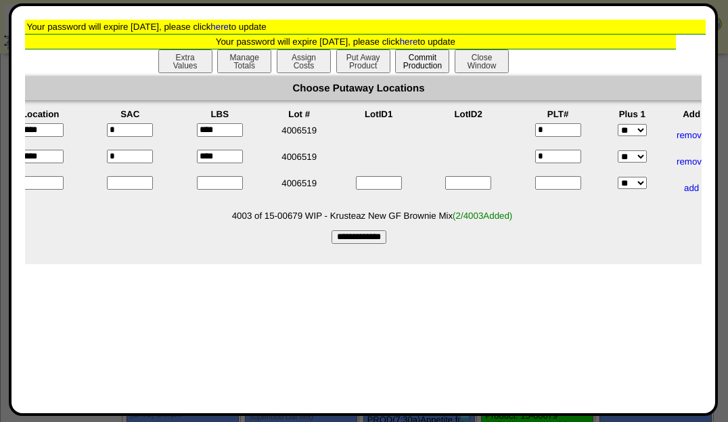
click at [433, 64] on button "Commit Production" at bounding box center [422, 61] width 54 height 24
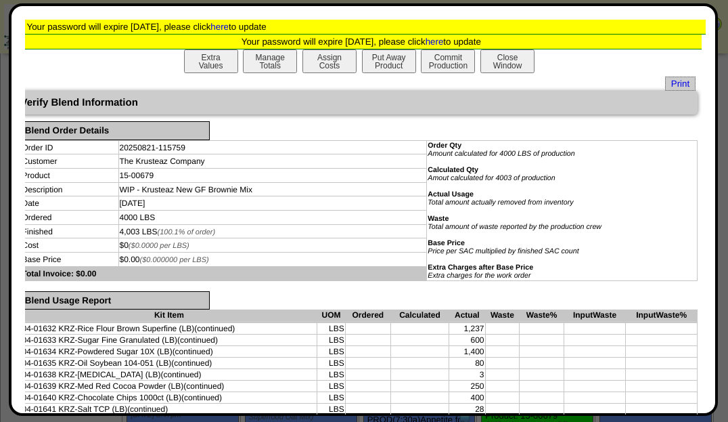
scroll to position [375, 4]
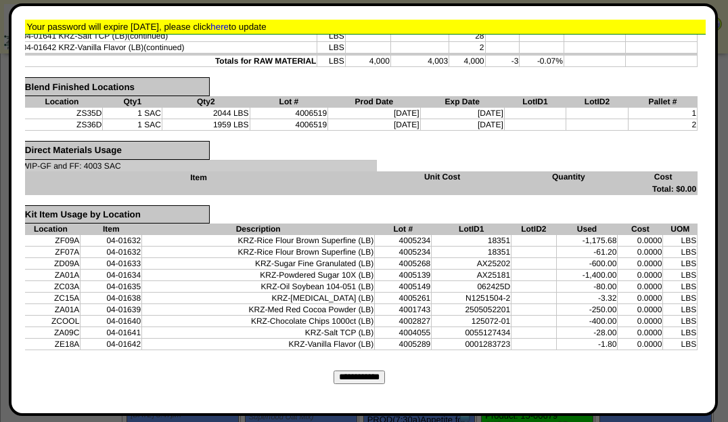
click at [367, 371] on input "**********" at bounding box center [359, 377] width 51 height 14
type input "*********"
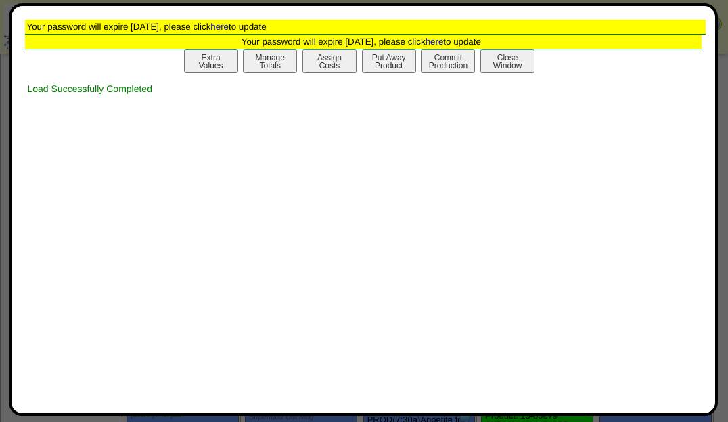
scroll to position [0, 4]
click at [448, 70] on button "Print Prod w / Both" at bounding box center [448, 61] width 54 height 24
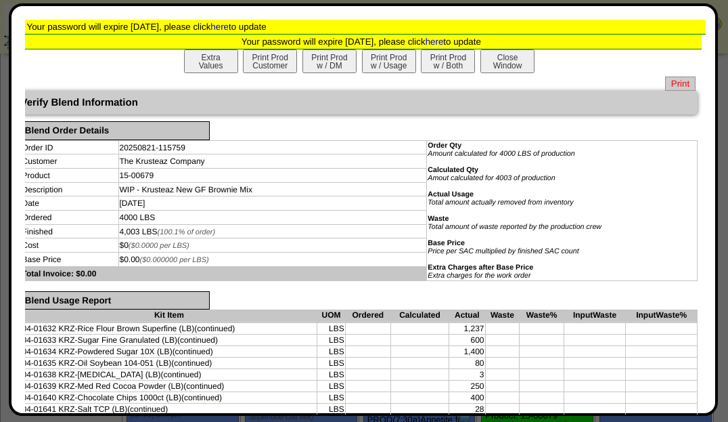
click at [674, 87] on span "Print" at bounding box center [680, 83] width 30 height 14
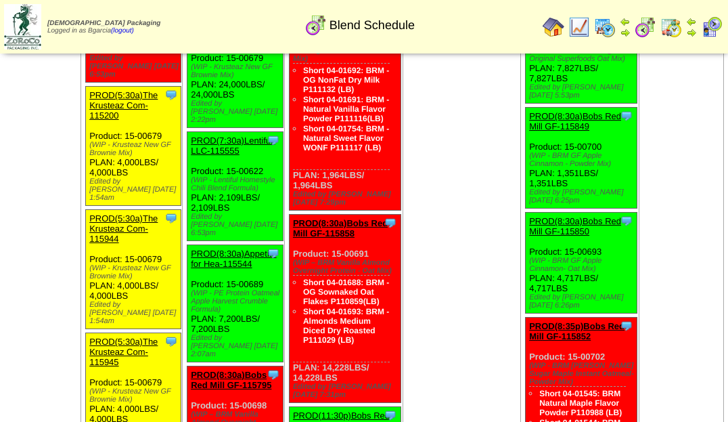
scroll to position [382, 4]
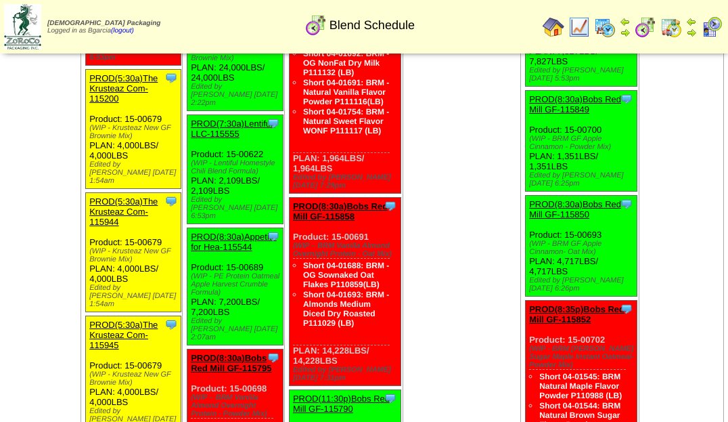
click at [151, 73] on link "PROD(5:30a)The Krusteaz Com-115200" at bounding box center [123, 88] width 68 height 30
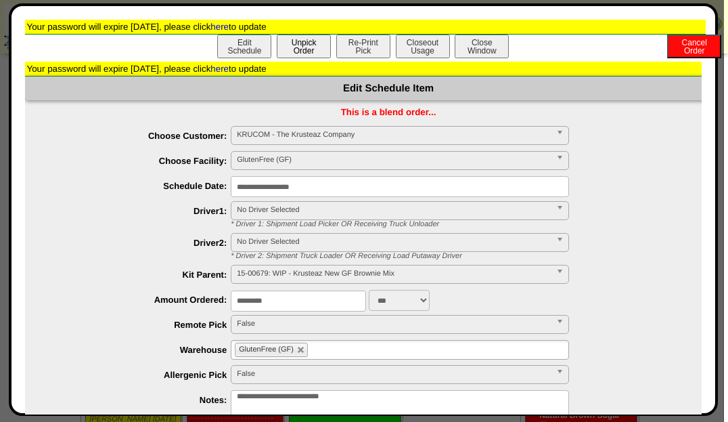
click at [296, 47] on button "Unpick Order" at bounding box center [304, 47] width 54 height 24
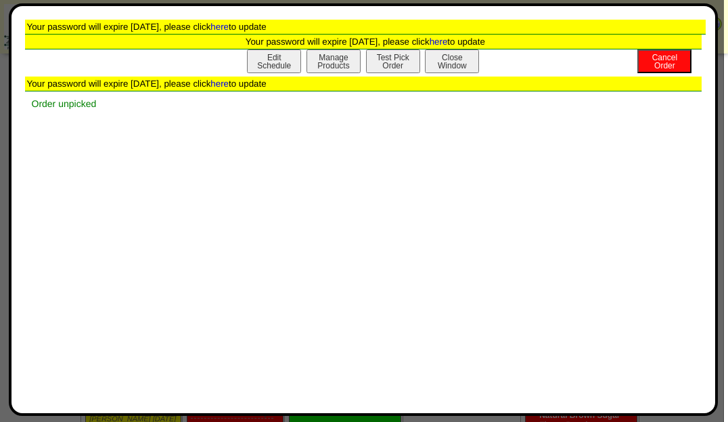
click at [455, 56] on button "Close Window" at bounding box center [452, 61] width 54 height 24
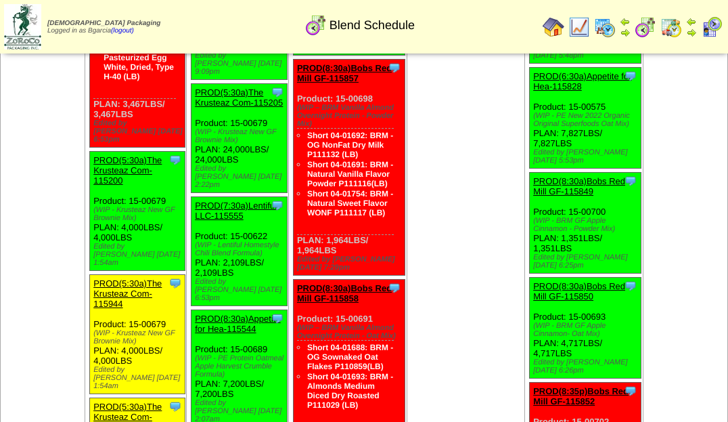
scroll to position [301, 0]
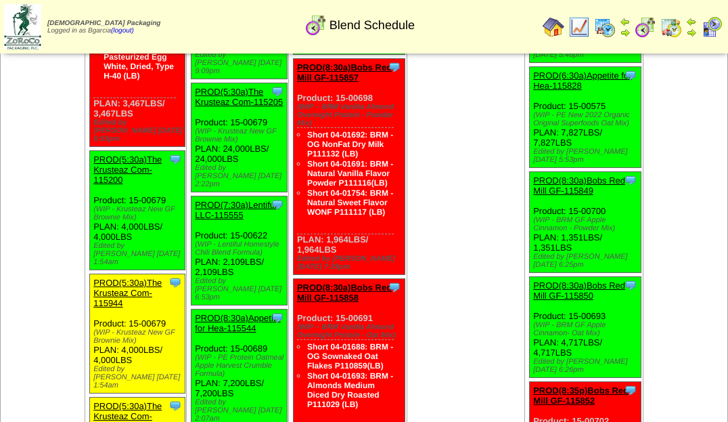
click at [152, 277] on link "PROD(5:30a)The Krusteaz Com-115944" at bounding box center [127, 292] width 68 height 30
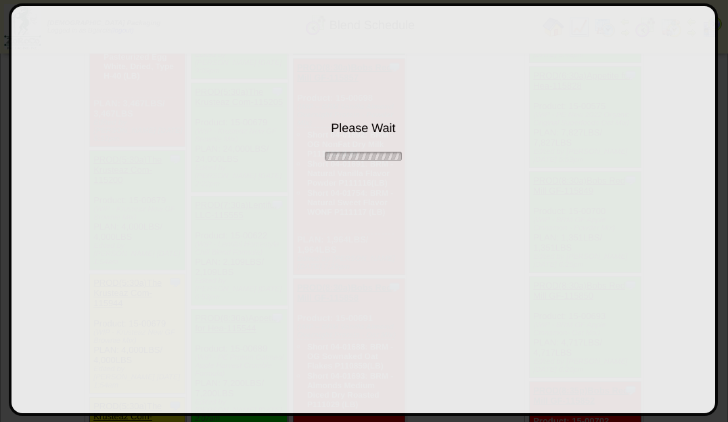
click at [152, 263] on div "Please Wait" at bounding box center [364, 209] width 710 height 412
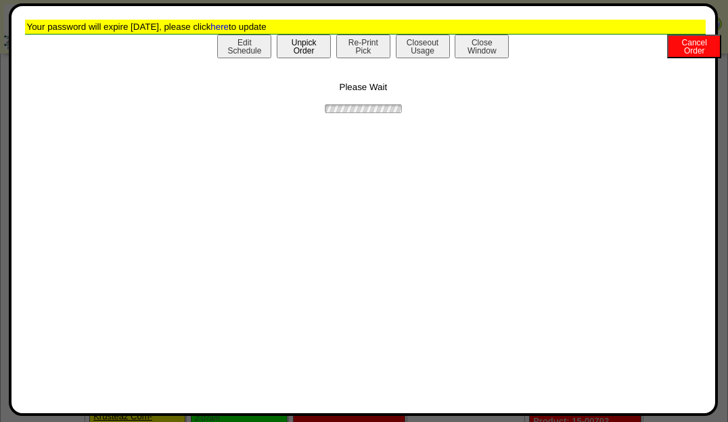
click at [300, 49] on button "Unpick Order" at bounding box center [304, 47] width 54 height 24
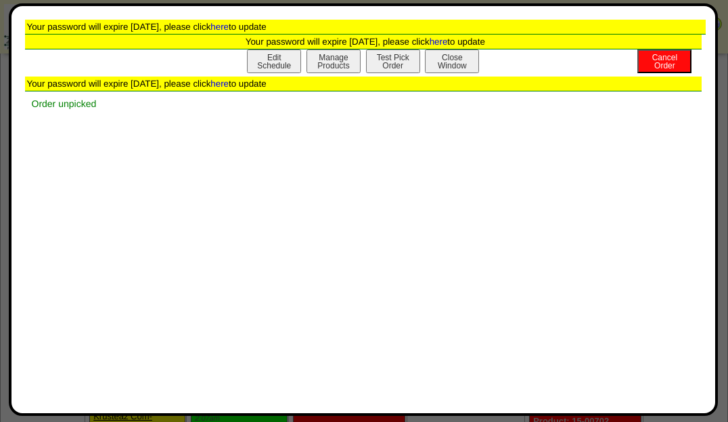
click at [445, 58] on button "Close Window" at bounding box center [452, 61] width 54 height 24
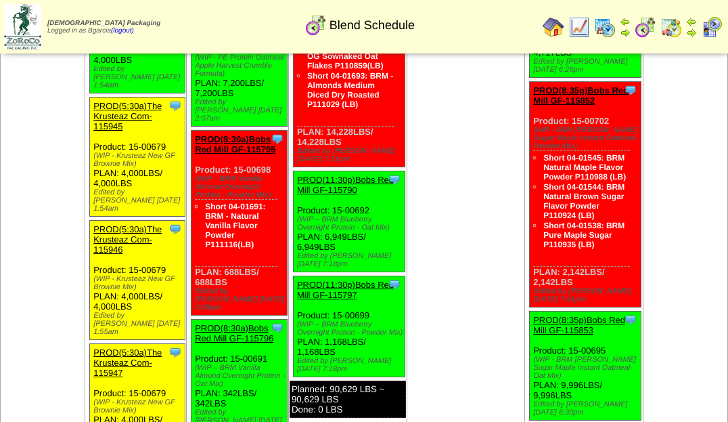
scroll to position [597, 0]
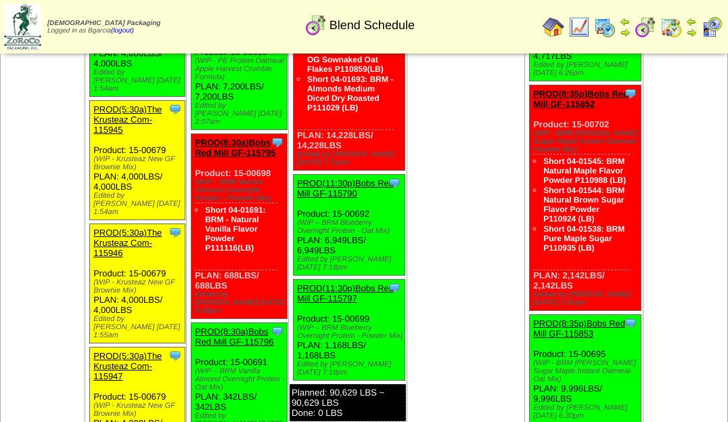
click at [131, 104] on link "PROD(5:30a)The Krusteaz Com-115945" at bounding box center [127, 119] width 68 height 30
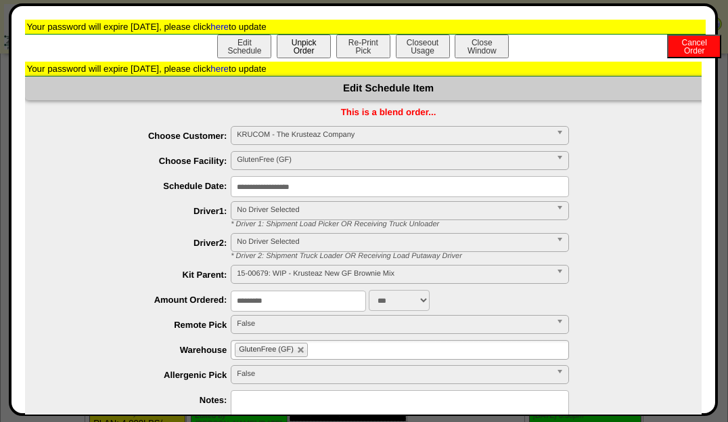
click at [302, 50] on button "Unpick Order" at bounding box center [304, 47] width 54 height 24
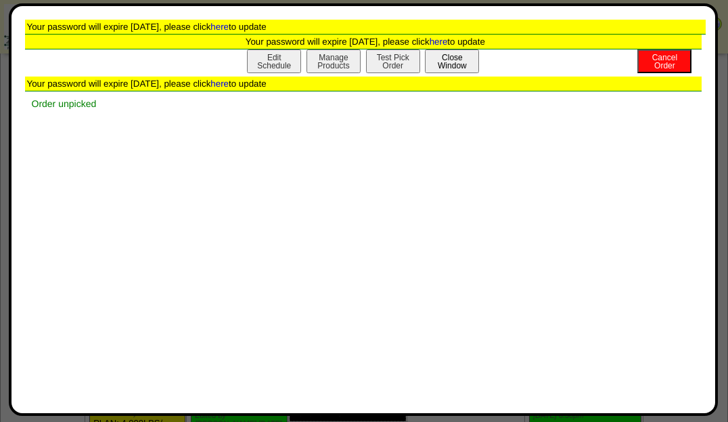
click at [447, 68] on button "Close Window" at bounding box center [452, 61] width 54 height 24
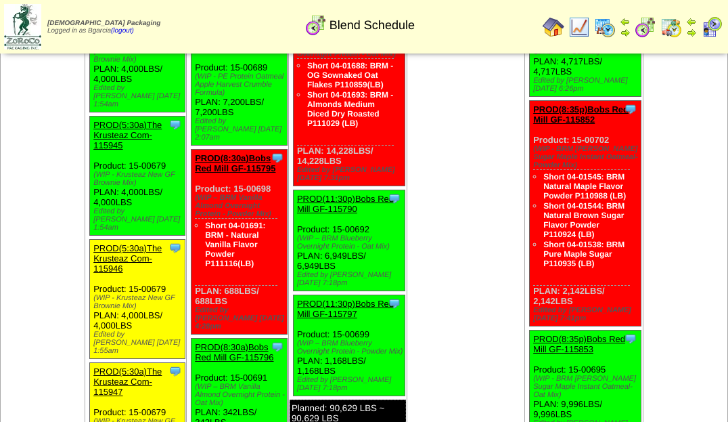
scroll to position [583, 0]
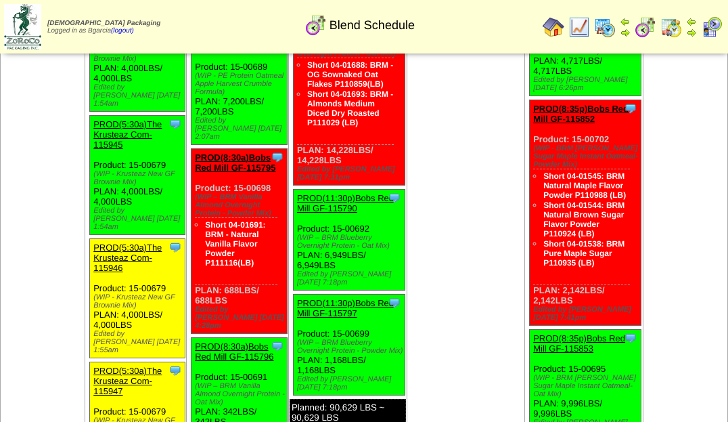
click at [155, 242] on link "PROD(5:30a)The Krusteaz Com-115946" at bounding box center [127, 257] width 68 height 30
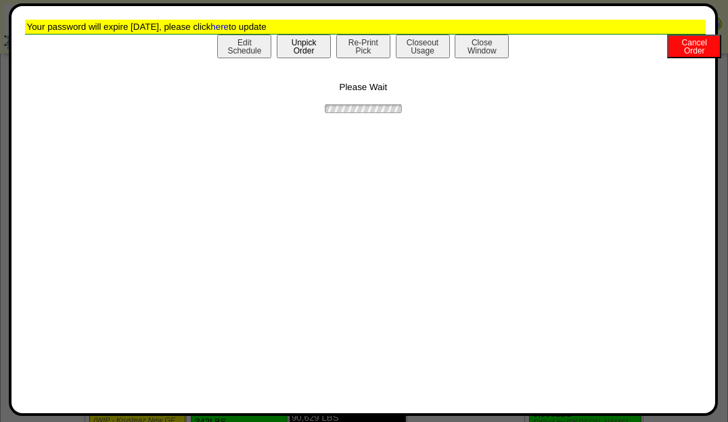
click at [309, 41] on button "Unpick Order" at bounding box center [304, 47] width 54 height 24
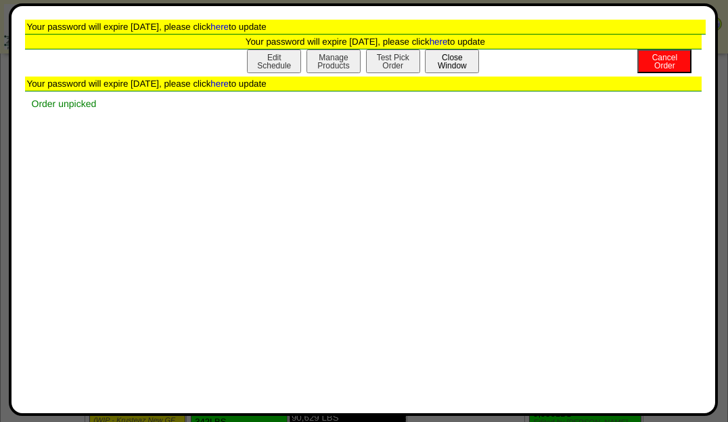
click at [460, 51] on button "Close Window" at bounding box center [452, 61] width 54 height 24
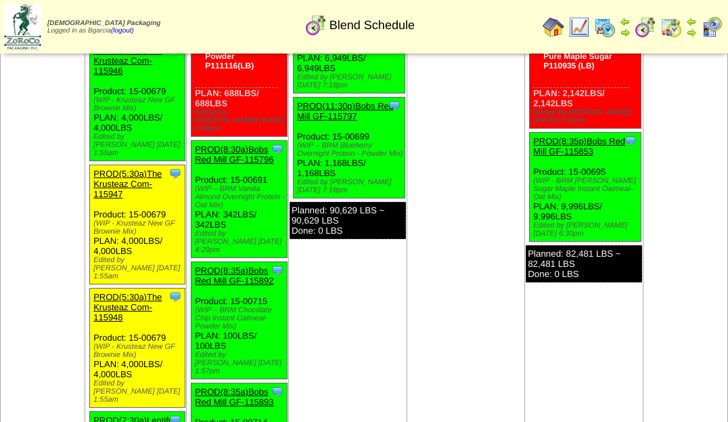
scroll to position [780, 0]
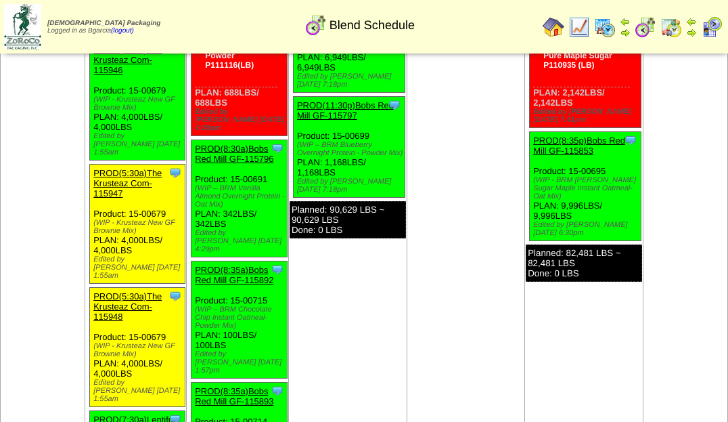
click at [145, 168] on link "PROD(5:30a)The Krusteaz Com-115947" at bounding box center [127, 183] width 68 height 30
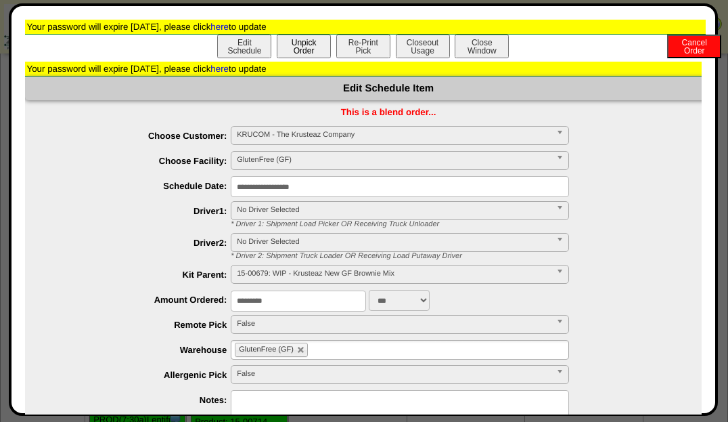
click at [295, 55] on button "Unpick Order" at bounding box center [304, 47] width 54 height 24
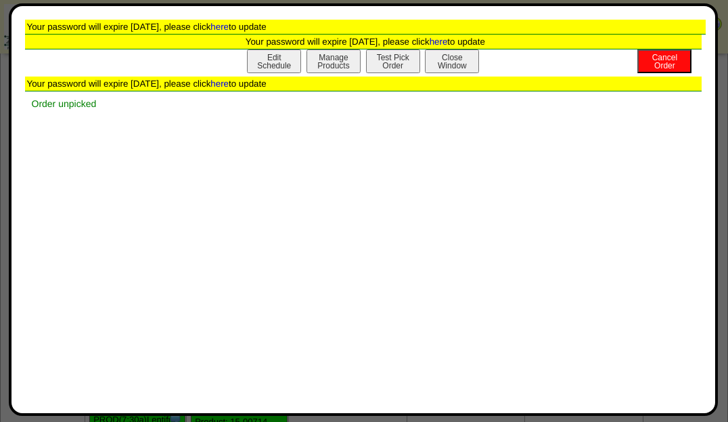
click at [467, 55] on button "Close Window" at bounding box center [452, 61] width 54 height 24
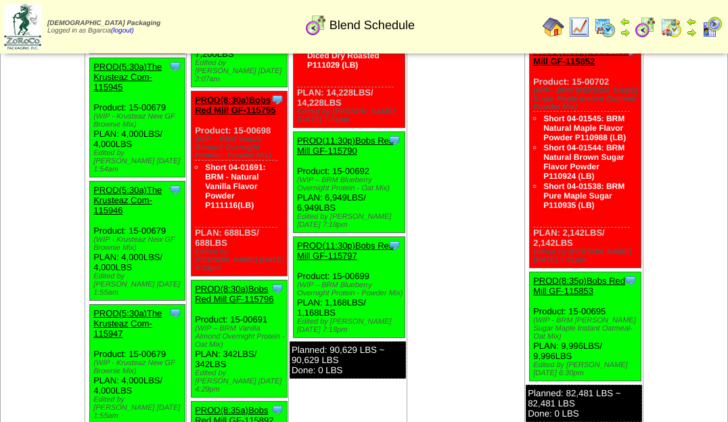
scroll to position [663, 0]
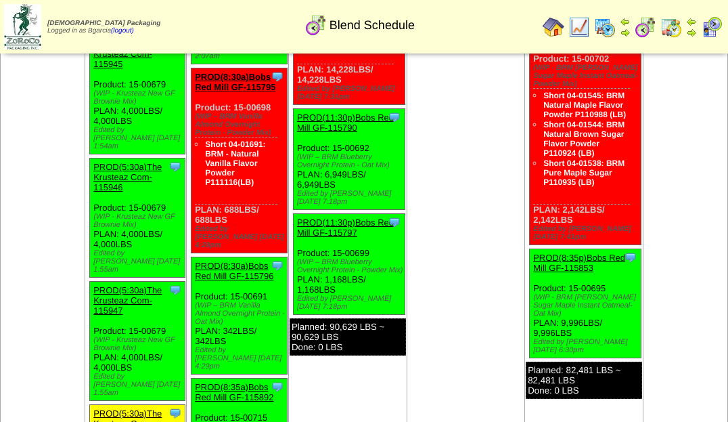
click at [151, 408] on link "PROD(5:30a)The Krusteaz Com-115948" at bounding box center [127, 423] width 68 height 30
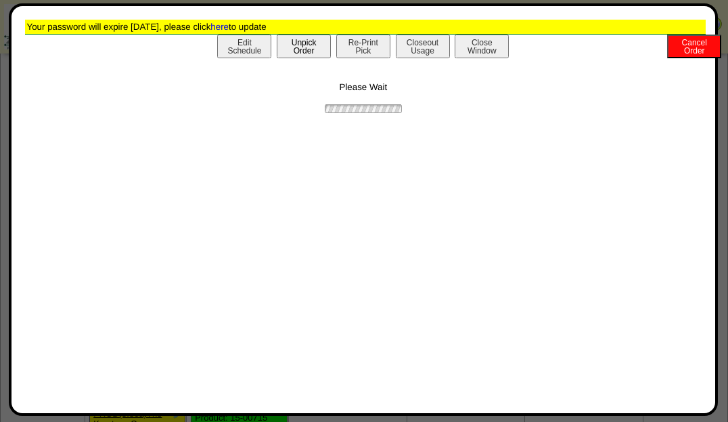
click at [296, 47] on button "Unpick Order" at bounding box center [304, 47] width 54 height 24
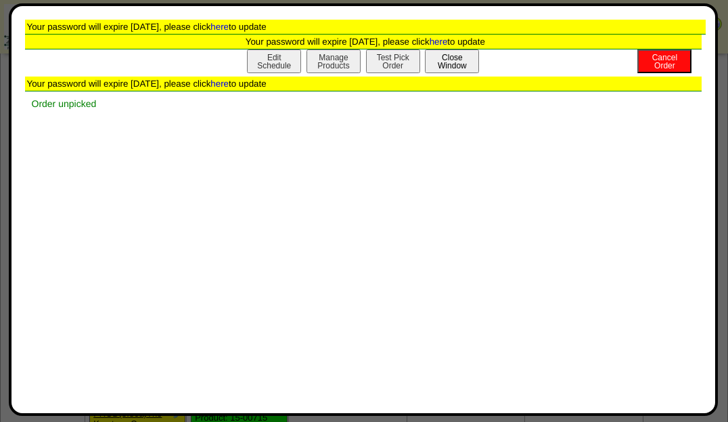
click at [442, 63] on button "Close Window" at bounding box center [452, 61] width 54 height 24
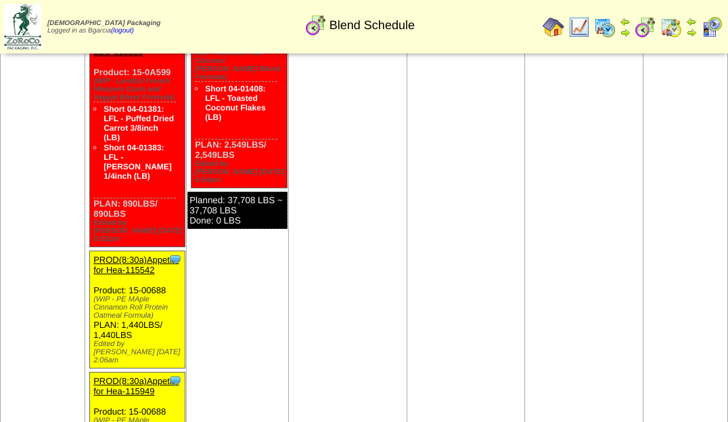
scroll to position [1287, 0]
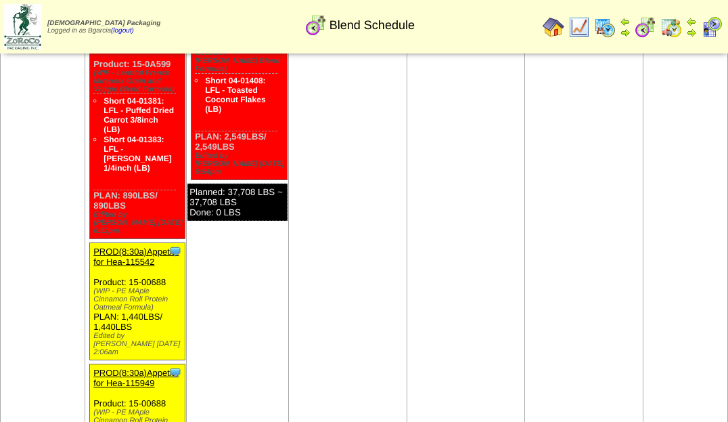
click at [135, 246] on link "PROD(8:30a)Appetite for Hea-115542" at bounding box center [135, 256] width 85 height 20
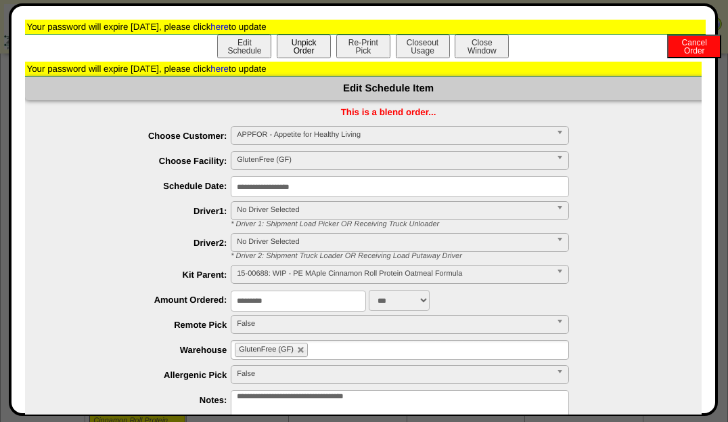
click at [314, 55] on button "Unpick Order" at bounding box center [304, 47] width 54 height 24
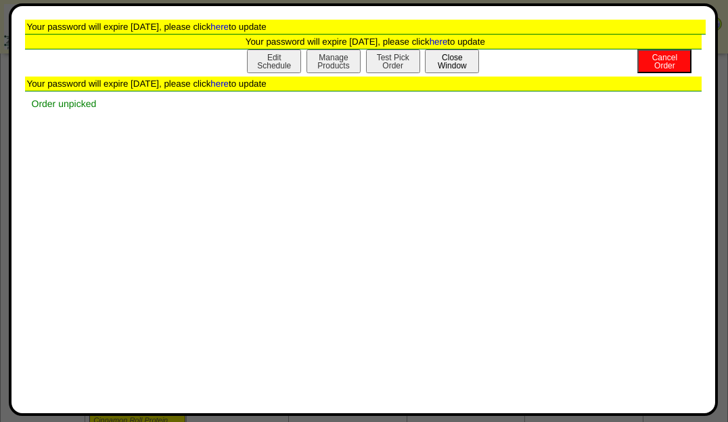
click at [453, 58] on button "Close Window" at bounding box center [452, 61] width 54 height 24
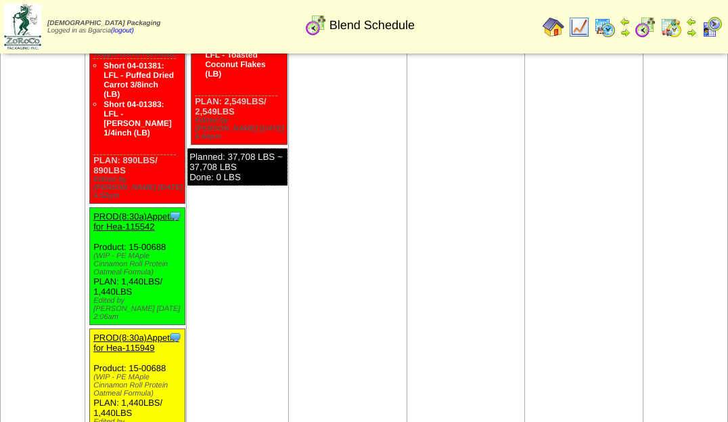
scroll to position [1327, 1]
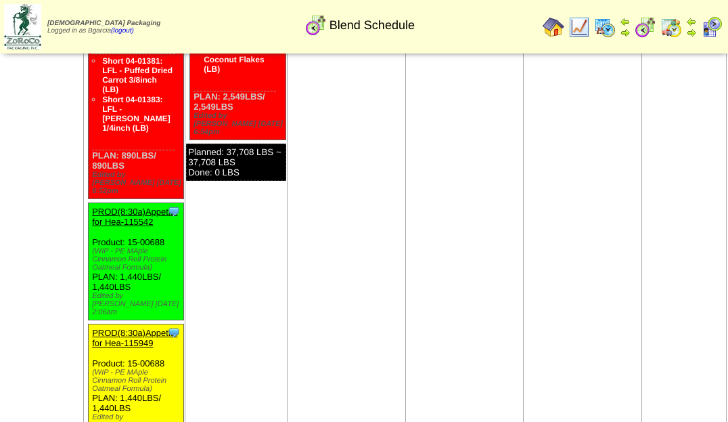
click at [154, 327] on link "PROD(8:30a)Appetite for Hea-115949" at bounding box center [134, 337] width 85 height 20
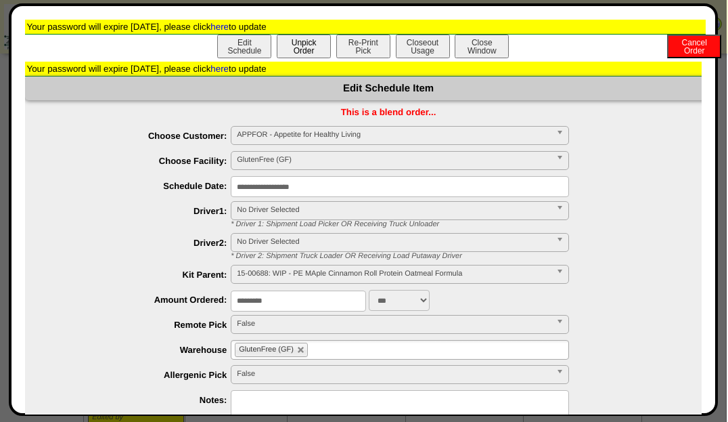
click at [316, 35] on button "Unpick Order" at bounding box center [304, 47] width 54 height 24
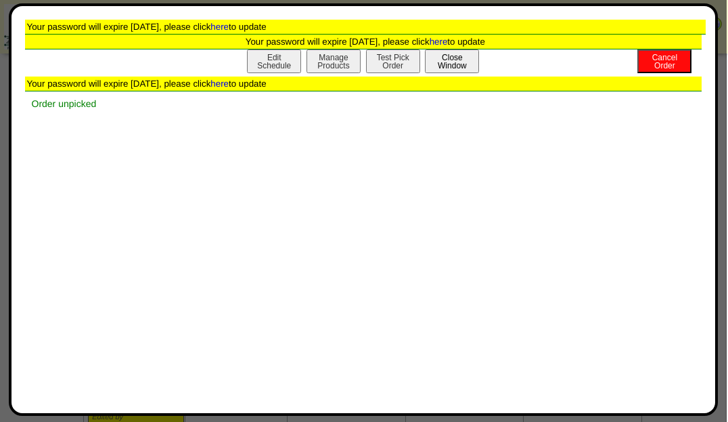
click at [442, 58] on button "Close Window" at bounding box center [452, 61] width 54 height 24
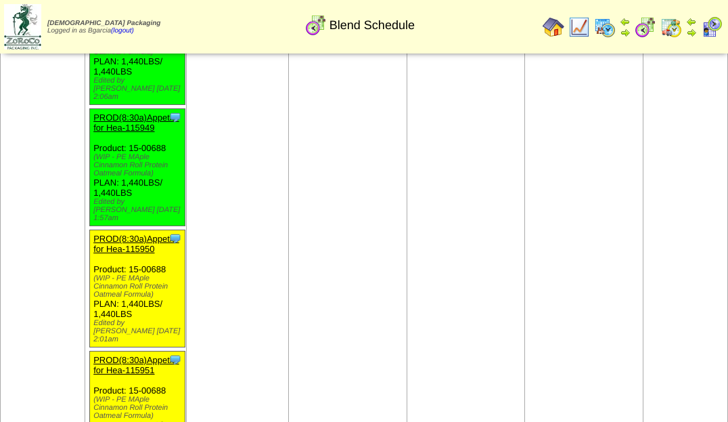
scroll to position [1541, 0]
click at [138, 234] on link "PROD(8:30a)Appetite for Hea-115950" at bounding box center [135, 244] width 85 height 20
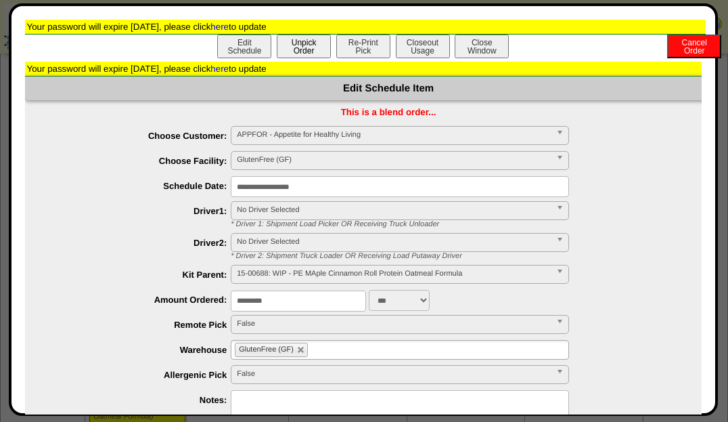
click at [305, 49] on button "Unpick Order" at bounding box center [304, 47] width 54 height 24
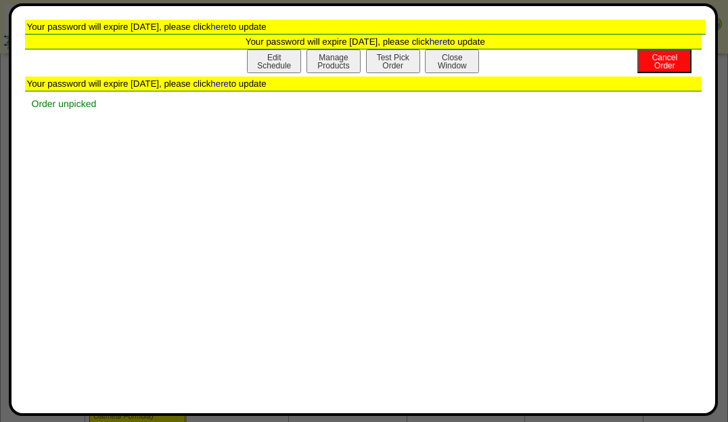
click at [458, 65] on button "Close Window" at bounding box center [452, 61] width 54 height 24
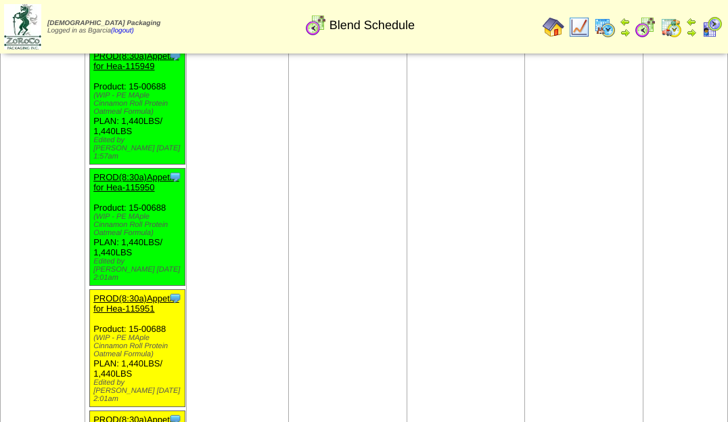
scroll to position [1603, 0]
click at [117, 294] on link "PROD(8:30a)Appetite for Hea-115951" at bounding box center [135, 304] width 85 height 20
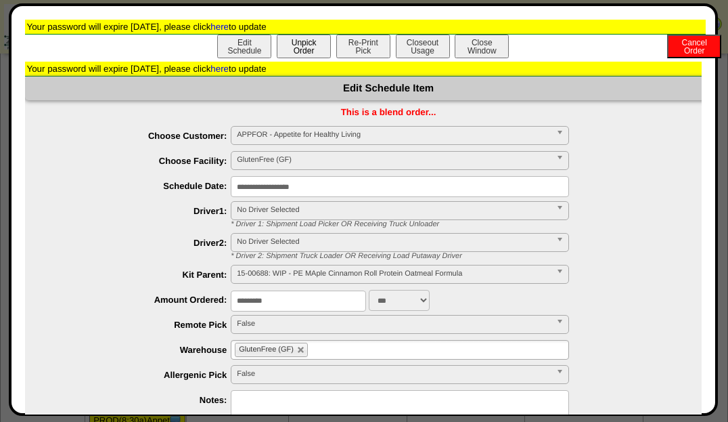
click at [302, 53] on button "Unpick Order" at bounding box center [304, 47] width 54 height 24
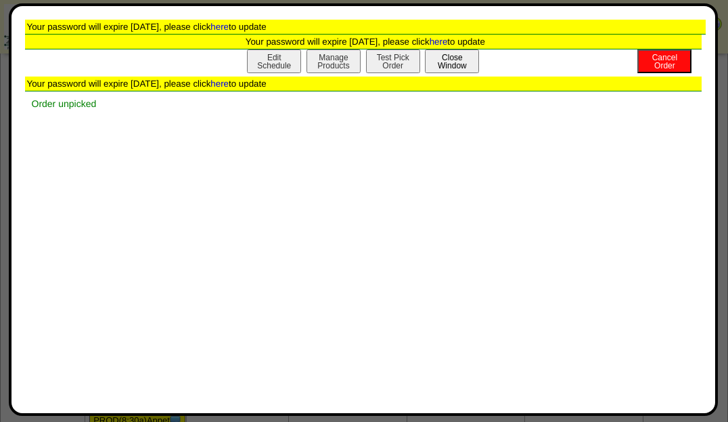
click at [464, 55] on button "Close Window" at bounding box center [452, 61] width 54 height 24
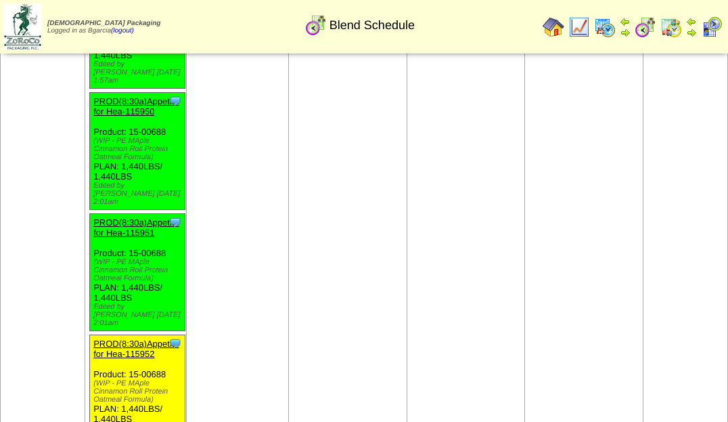
scroll to position [1675, 0]
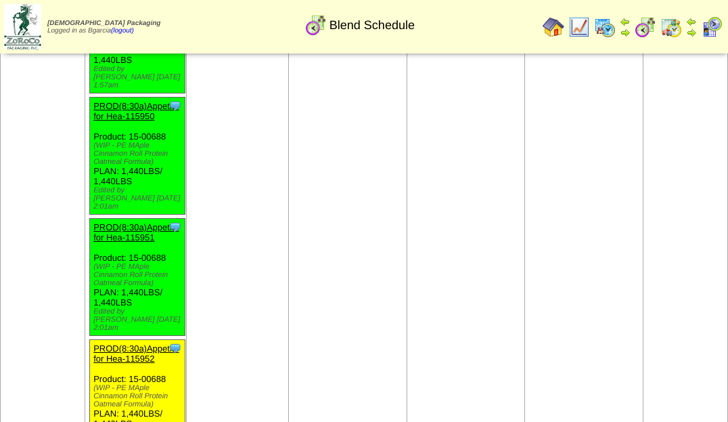
click at [135, 343] on link "PROD(8:30a)Appetite for Hea-115952" at bounding box center [135, 353] width 85 height 20
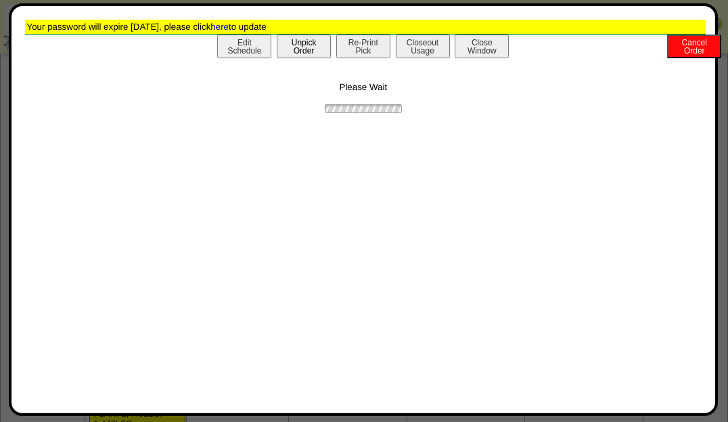
click at [304, 50] on button "Unpick Order" at bounding box center [304, 47] width 54 height 24
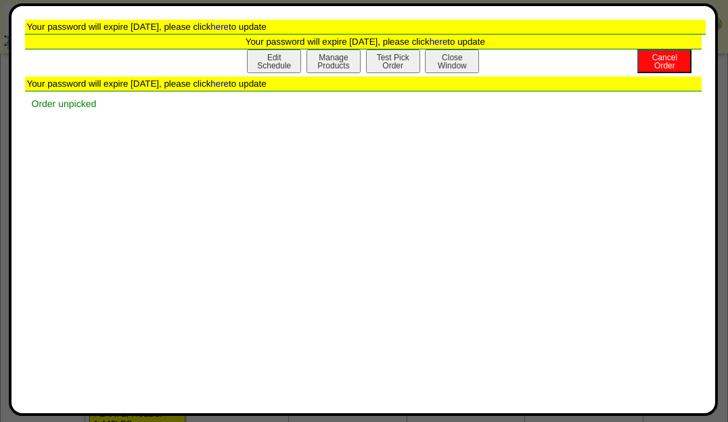
click at [465, 52] on button "Close Window" at bounding box center [452, 61] width 54 height 24
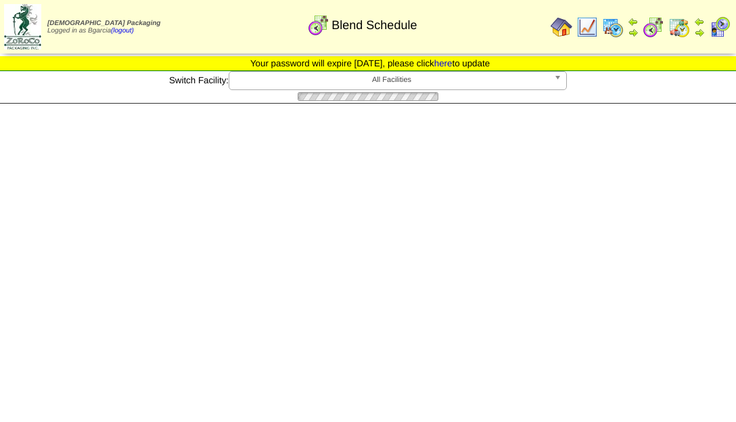
click at [0, 0] on div "(WIP-for CARTON Simple [PERSON_NAME] Pancake & Waffle Mix)" at bounding box center [0, 0] width 0 height 0
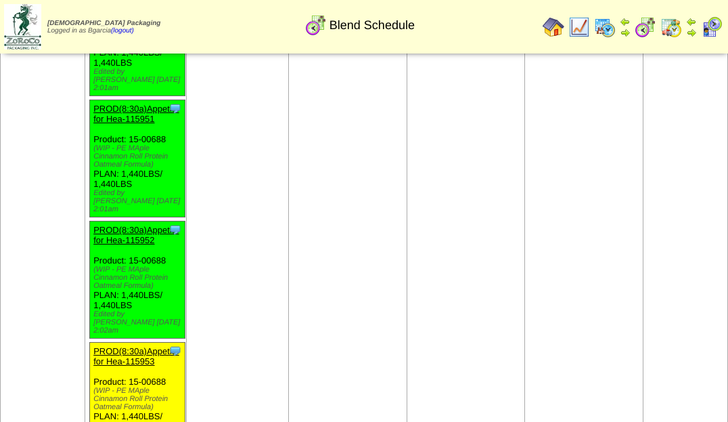
scroll to position [1786, 0]
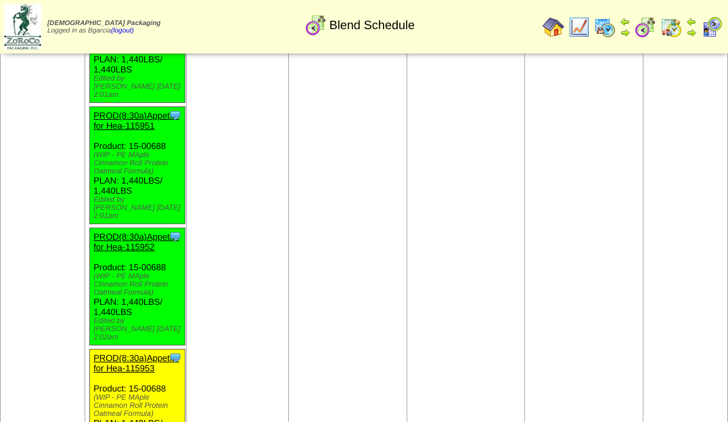
click at [132, 353] on link "PROD(8:30a)Appetite for Hea-115953" at bounding box center [135, 363] width 85 height 20
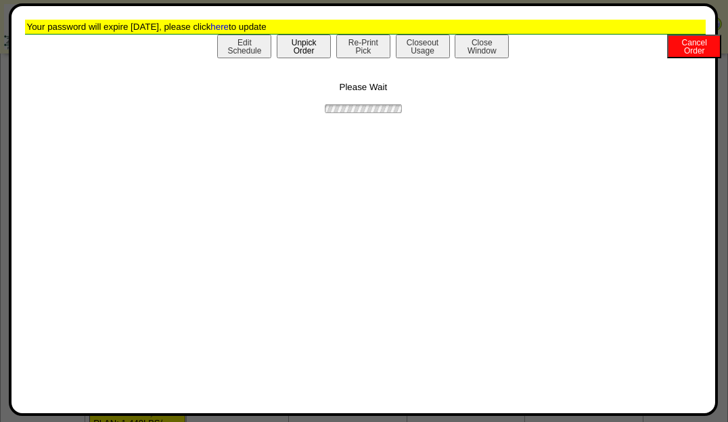
click at [313, 53] on button "Unpick Order" at bounding box center [304, 47] width 54 height 24
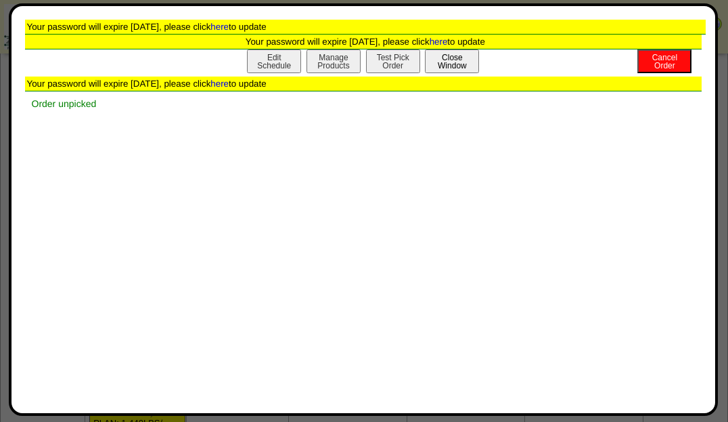
click at [463, 60] on button "Close Window" at bounding box center [452, 61] width 54 height 24
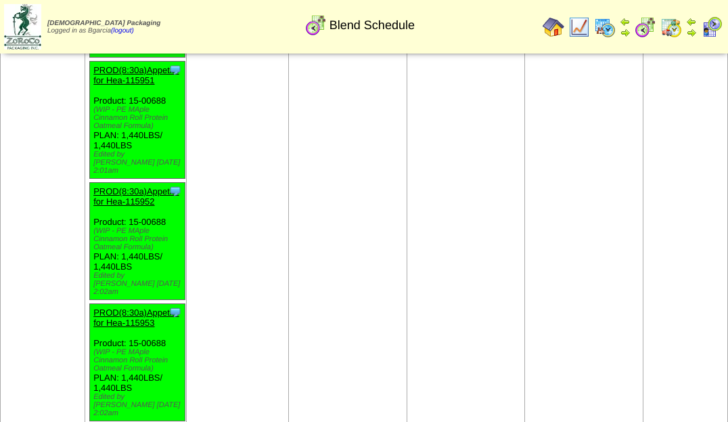
scroll to position [1832, 0]
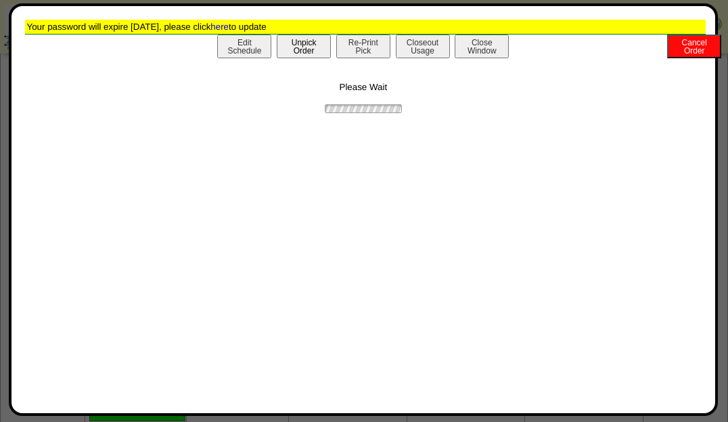
click at [302, 45] on button "Unpick Order" at bounding box center [304, 47] width 54 height 24
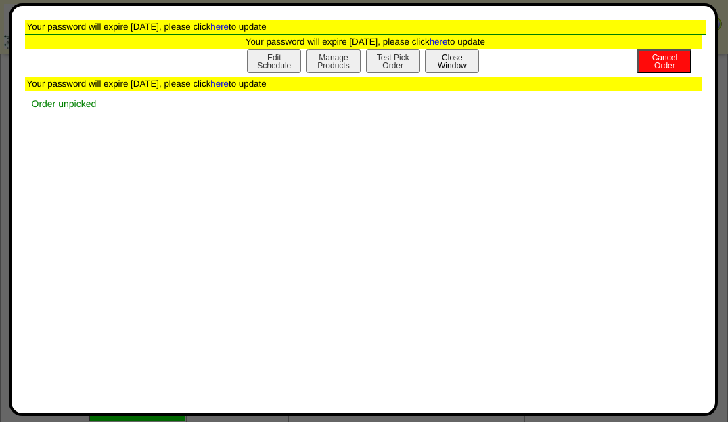
click at [464, 55] on button "Close Window" at bounding box center [452, 61] width 54 height 24
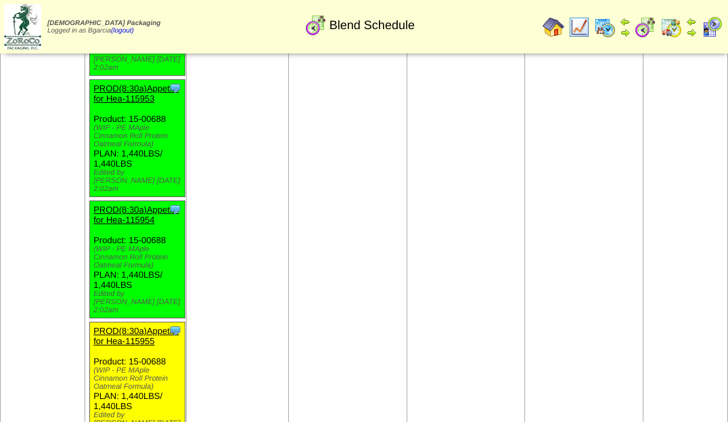
scroll to position [2049, 0]
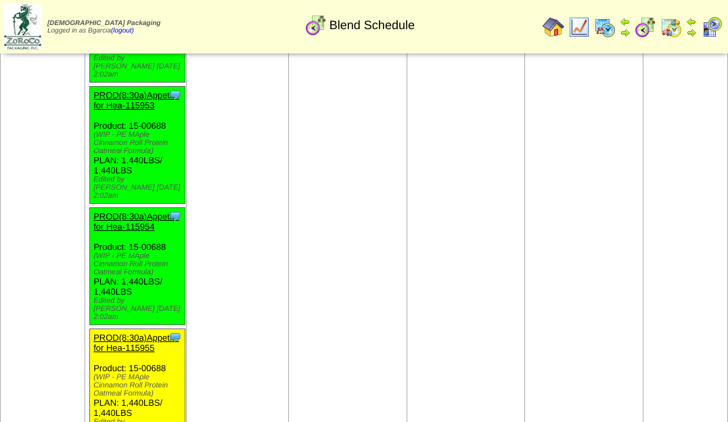
click at [127, 332] on link "PROD(8:30a)Appetite for Hea-115955" at bounding box center [135, 342] width 85 height 20
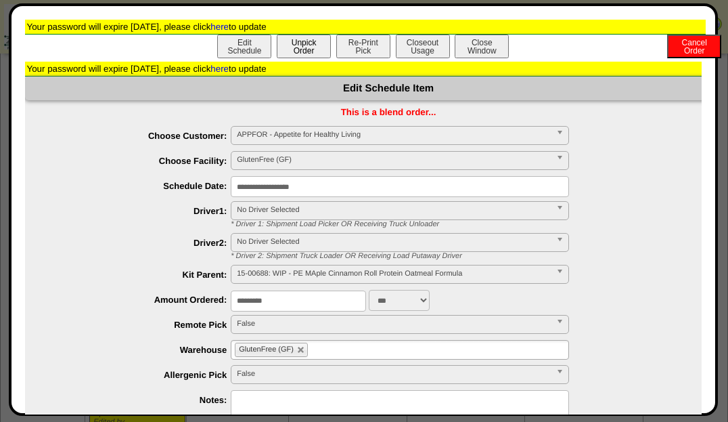
click at [312, 52] on button "Unpick Order" at bounding box center [304, 47] width 54 height 24
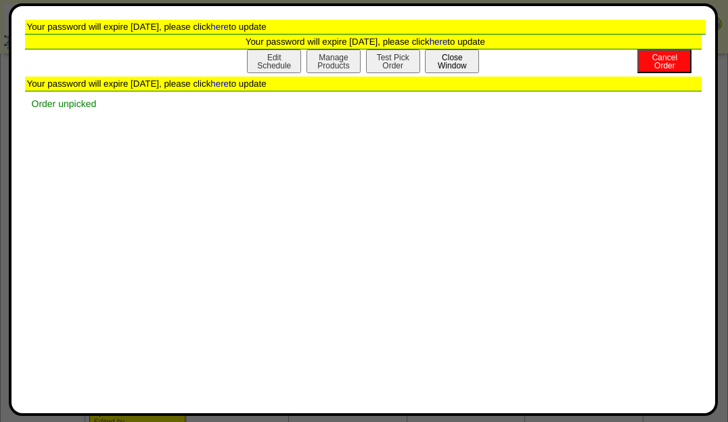
click at [458, 62] on button "Close Window" at bounding box center [452, 61] width 54 height 24
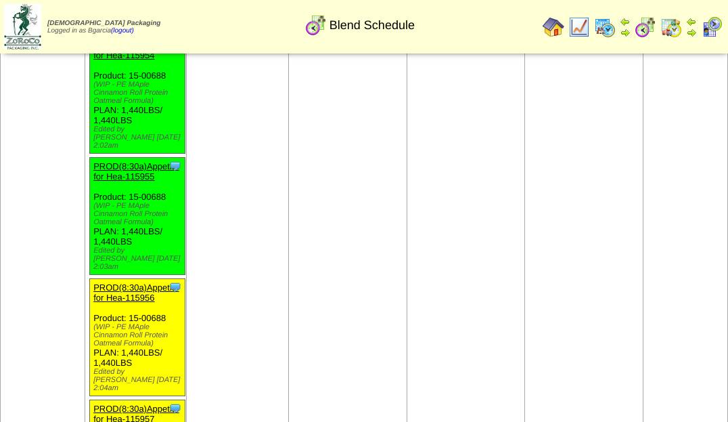
scroll to position [2218, 0]
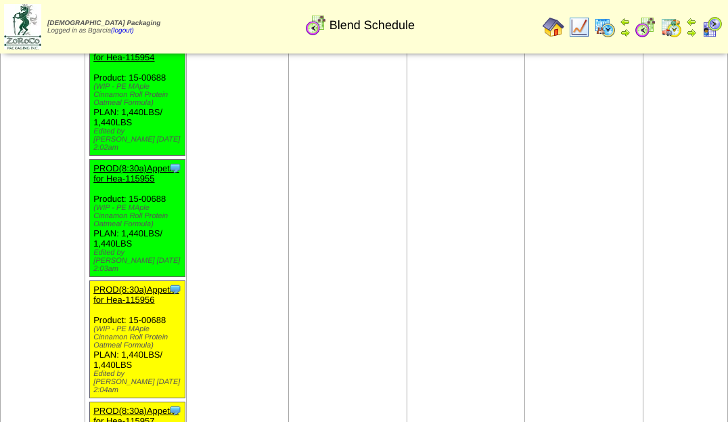
click at [124, 284] on link "PROD(8:30a)Appetite for Hea-115956" at bounding box center [135, 294] width 85 height 20
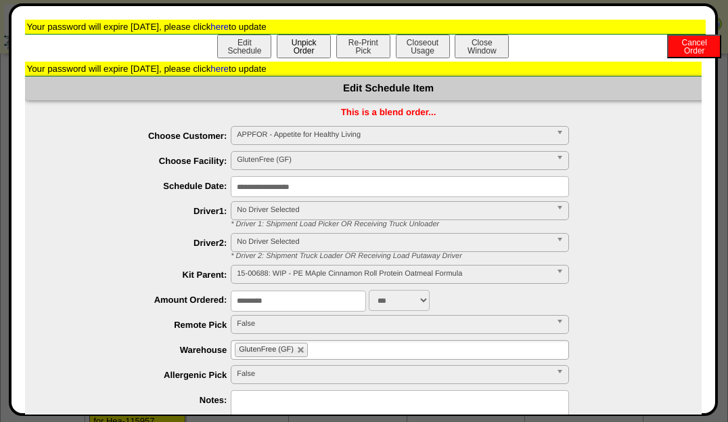
click at [315, 53] on button "Unpick Order" at bounding box center [304, 47] width 54 height 24
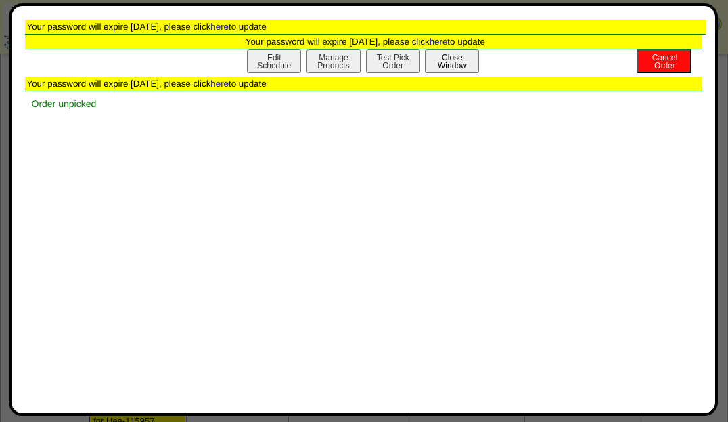
click at [463, 55] on button "Close Window" at bounding box center [452, 61] width 54 height 24
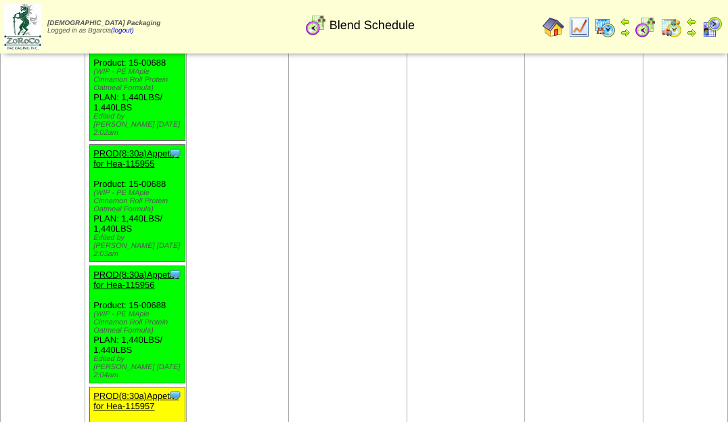
scroll to position [2228, 0]
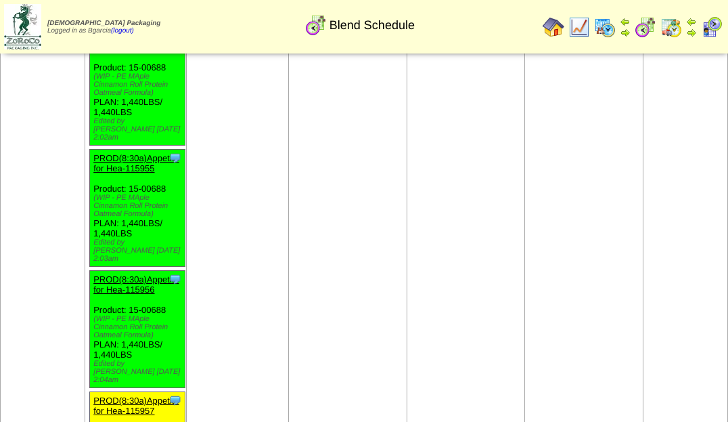
click at [116, 395] on link "PROD(8:30a)Appetite for Hea-115957" at bounding box center [135, 405] width 85 height 20
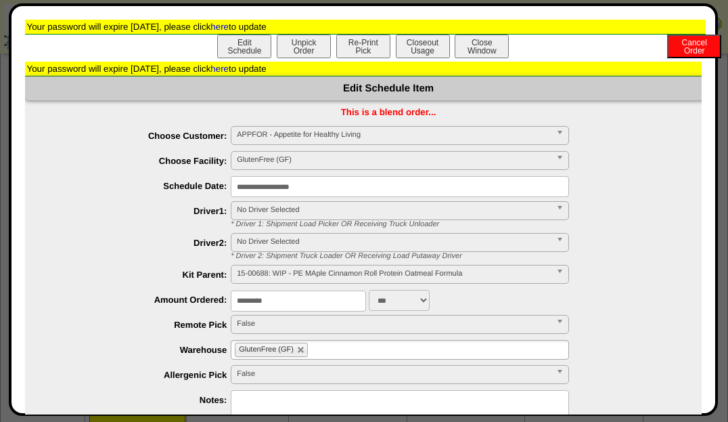
click at [311, 53] on button "Unpick Order" at bounding box center [304, 47] width 54 height 24
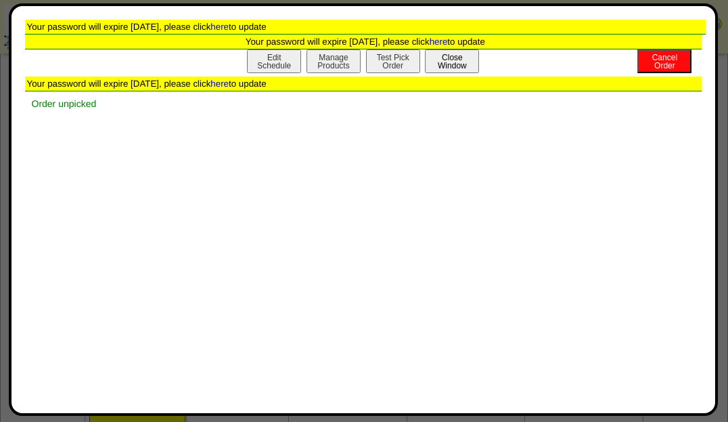
click at [458, 55] on button "Close Window" at bounding box center [452, 61] width 54 height 24
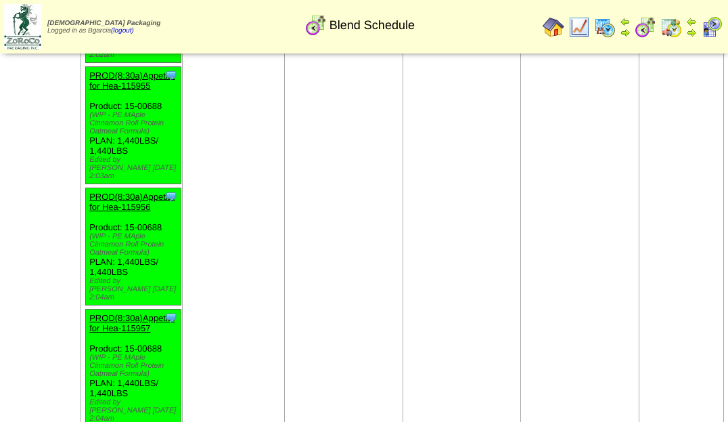
scroll to position [2307, 4]
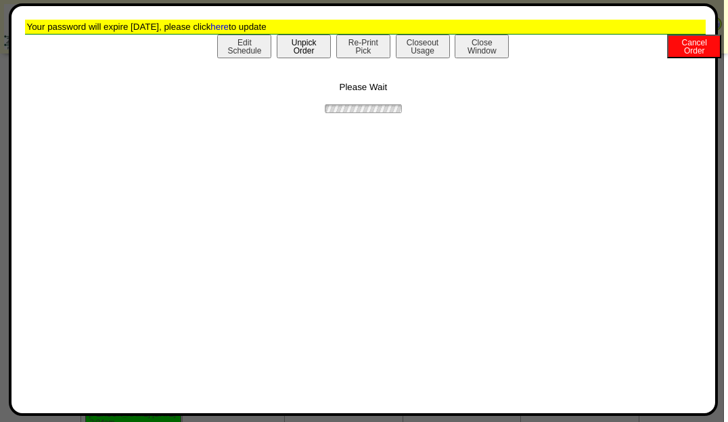
click at [314, 47] on button "Unpick Order" at bounding box center [304, 47] width 54 height 24
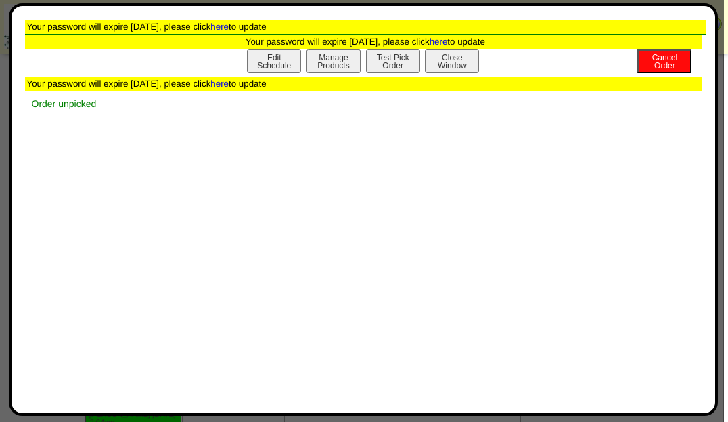
click at [464, 59] on button "Close Window" at bounding box center [452, 61] width 54 height 24
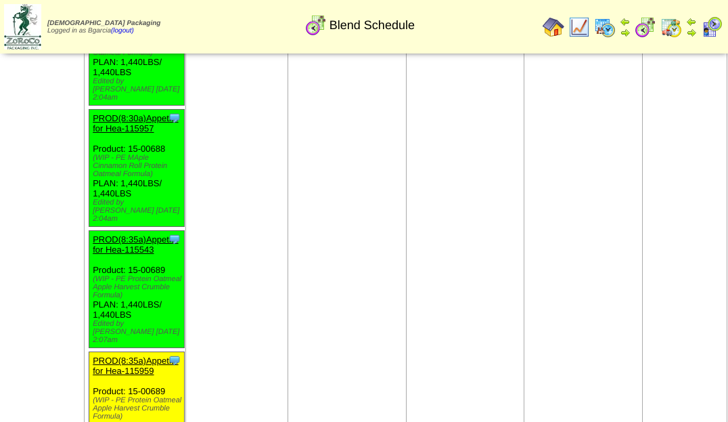
scroll to position [2509, 1]
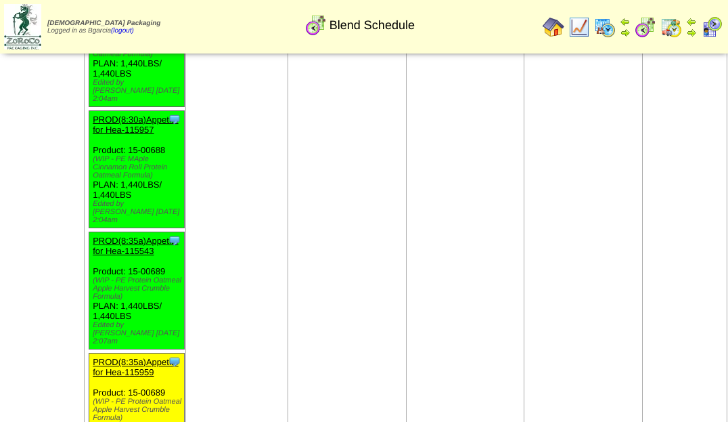
click at [124, 357] on link "PROD(8:35a)Appetite for Hea-115959" at bounding box center [135, 367] width 85 height 20
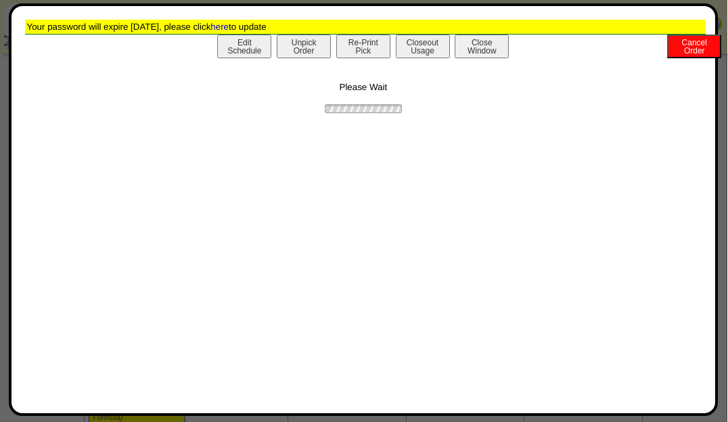
click at [312, 50] on button "Unpick Order" at bounding box center [304, 47] width 54 height 24
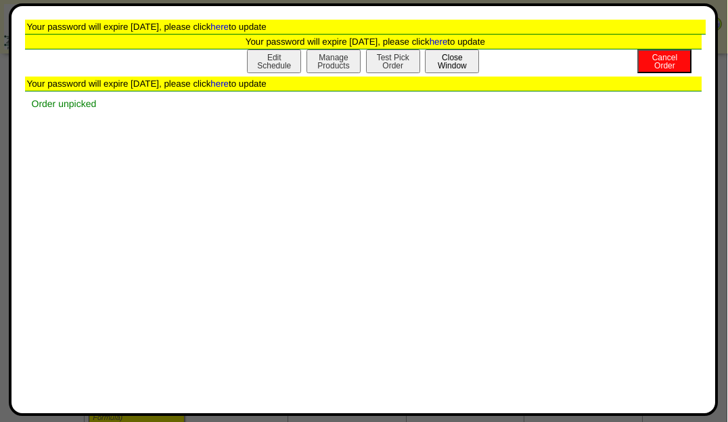
click at [463, 63] on button "Close Window" at bounding box center [452, 61] width 54 height 24
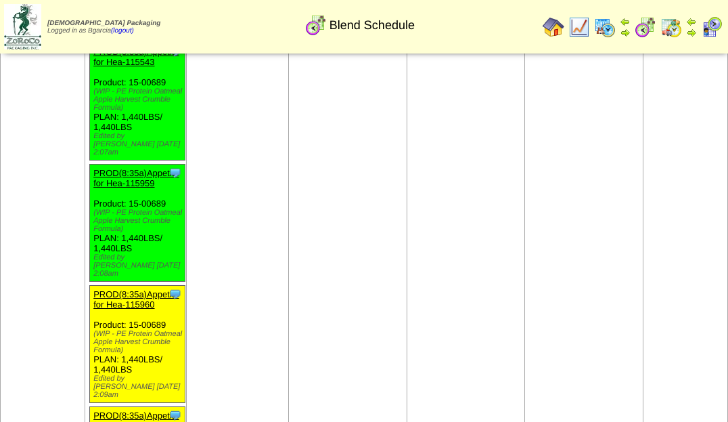
scroll to position [2630, 0]
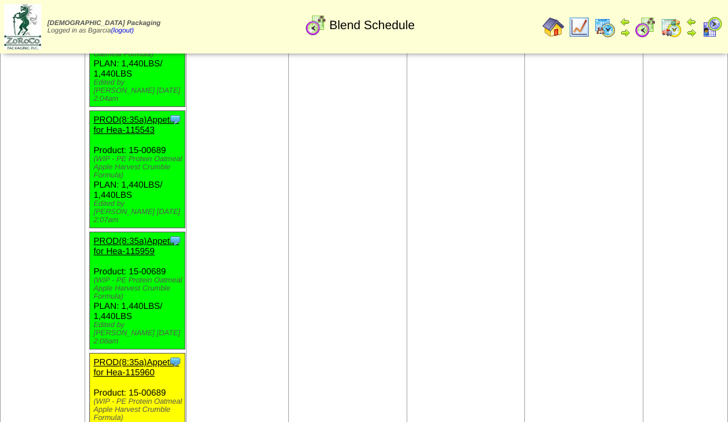
click at [133, 357] on link "PROD(8:35a)Appetite for Hea-115960" at bounding box center [135, 367] width 85 height 20
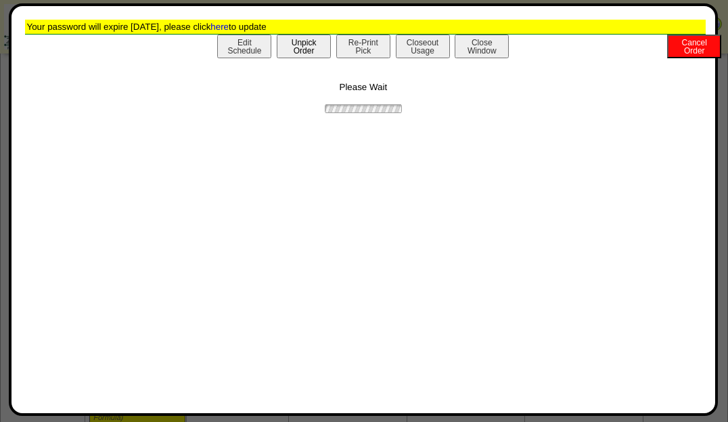
click at [302, 44] on button "Unpick Order" at bounding box center [304, 47] width 54 height 24
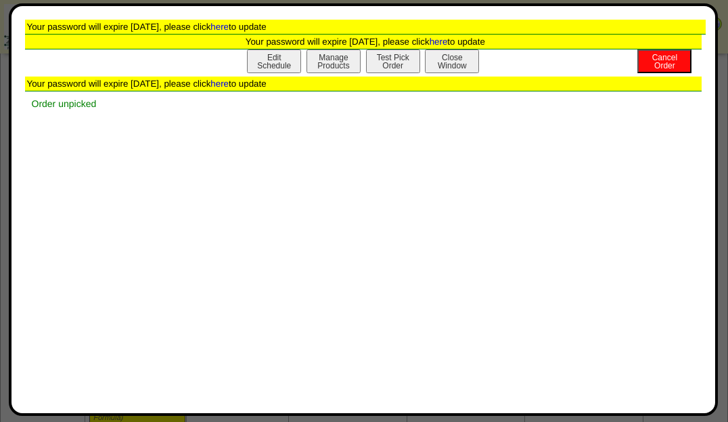
click at [470, 59] on button "Close Window" at bounding box center [452, 61] width 54 height 24
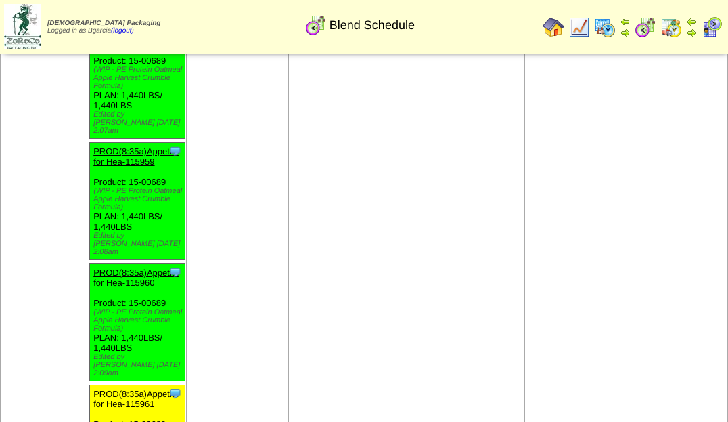
scroll to position [2713, 0]
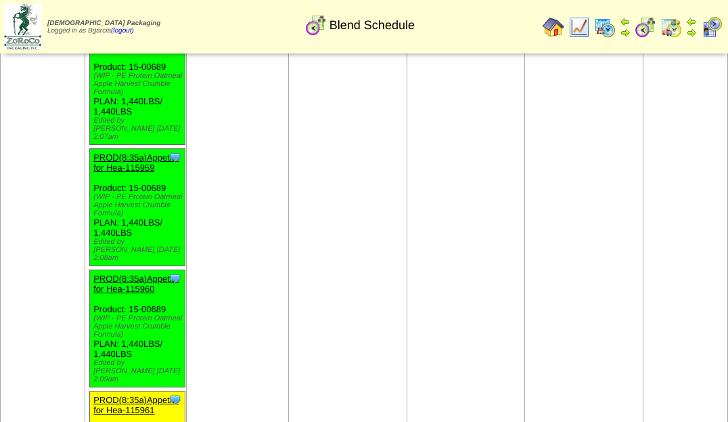
click at [127, 394] on link "PROD(8:35a)Appetite for Hea-115961" at bounding box center [135, 404] width 85 height 20
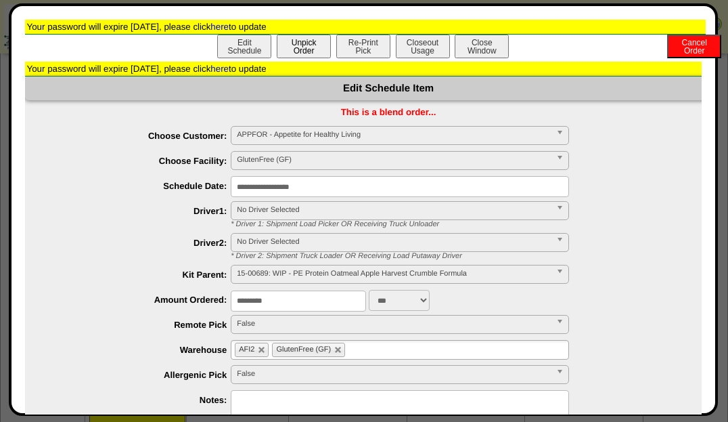
click at [306, 58] on button "Unpick Order" at bounding box center [304, 47] width 54 height 24
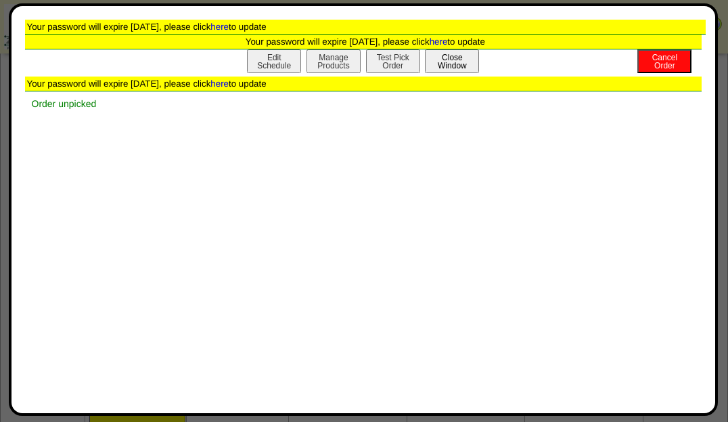
click at [455, 56] on button "Close Window" at bounding box center [452, 61] width 54 height 24
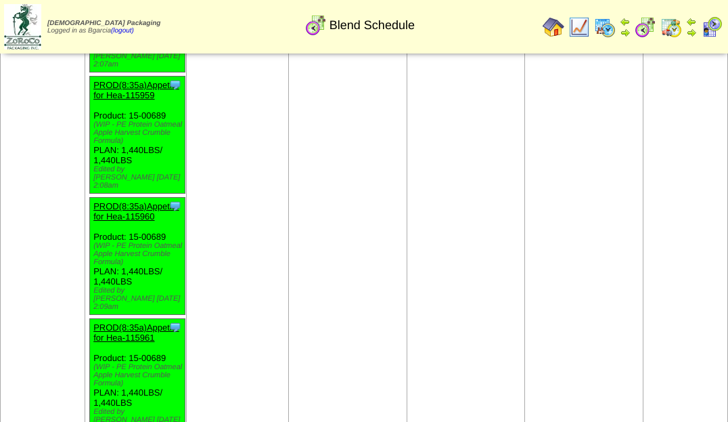
scroll to position [2788, 0]
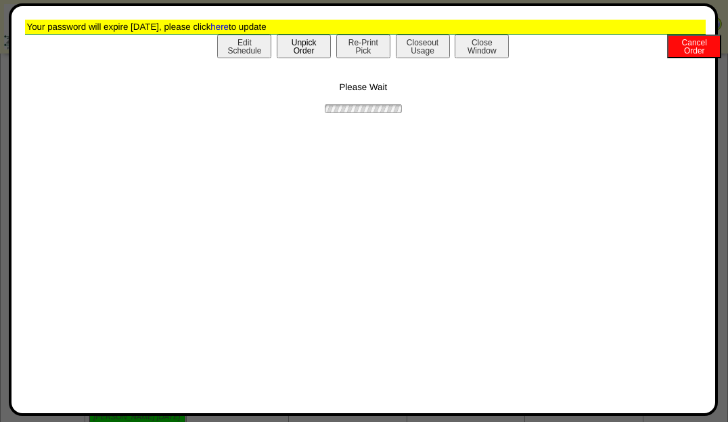
click at [319, 47] on button "Unpick Order" at bounding box center [304, 47] width 54 height 24
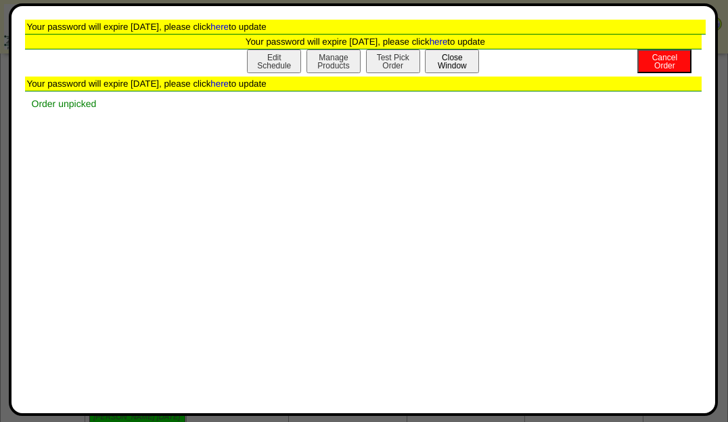
click at [455, 64] on button "Close Window" at bounding box center [452, 61] width 54 height 24
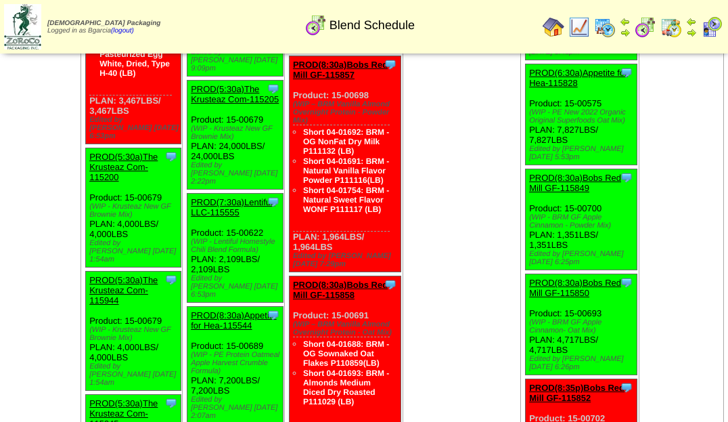
scroll to position [0, 4]
